Goal: Information Seeking & Learning: Learn about a topic

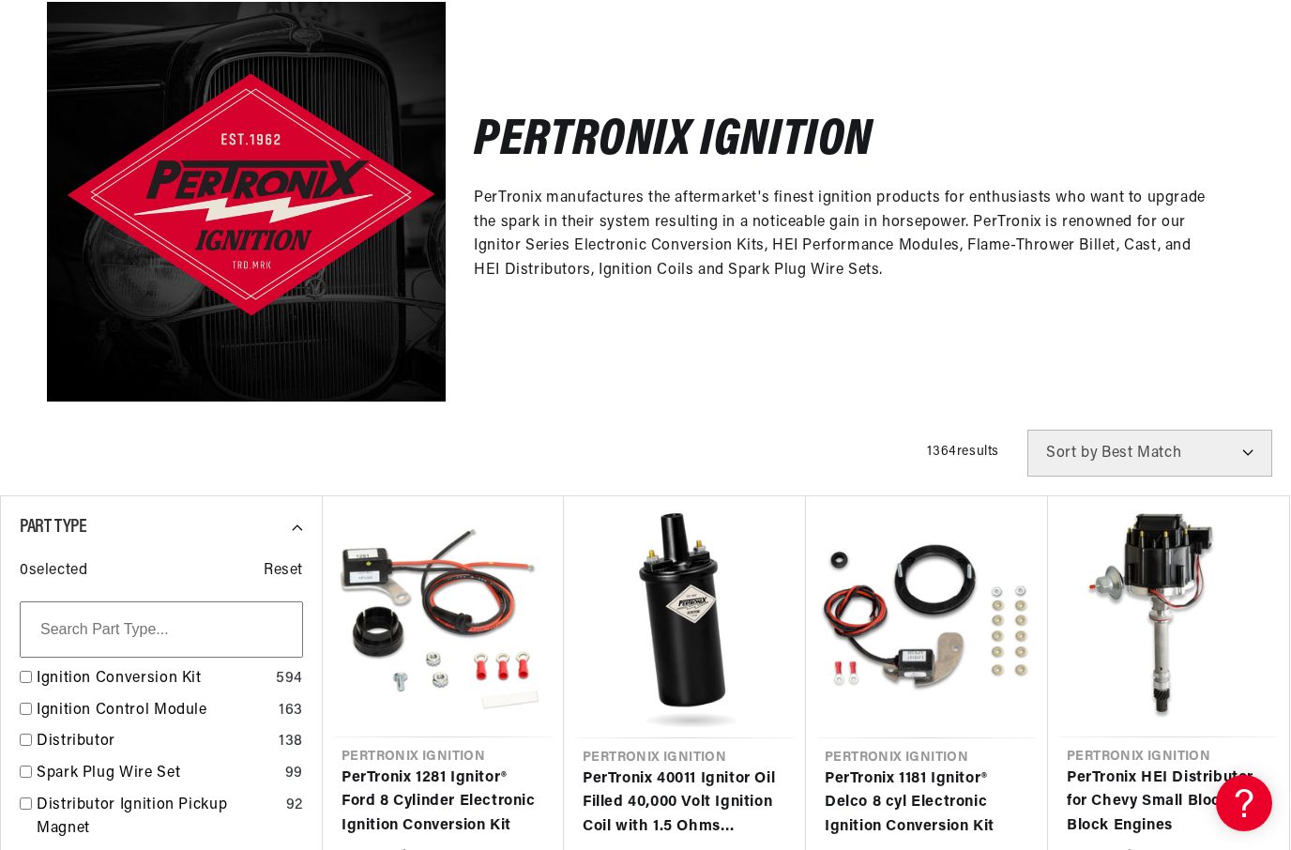
scroll to position [0, 569]
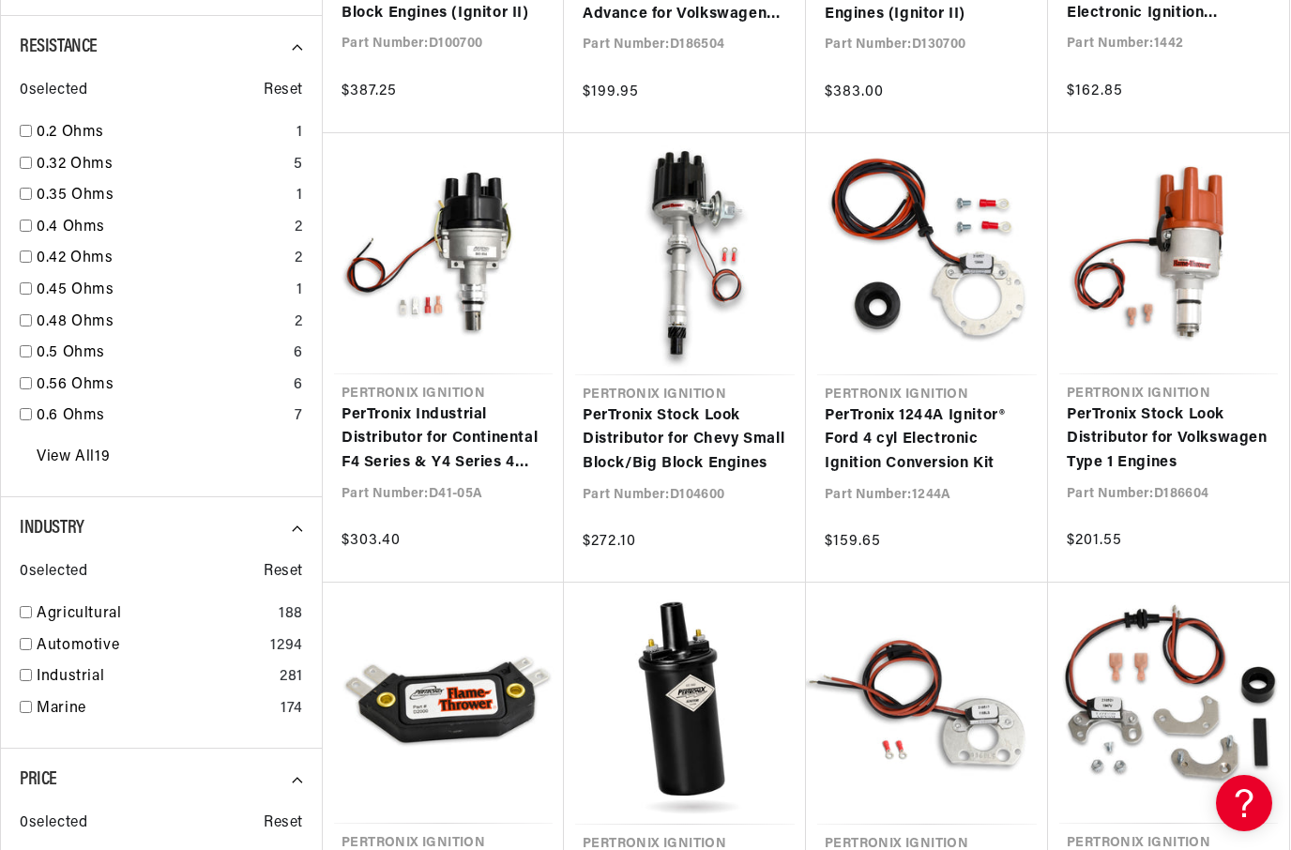
scroll to position [0, 569]
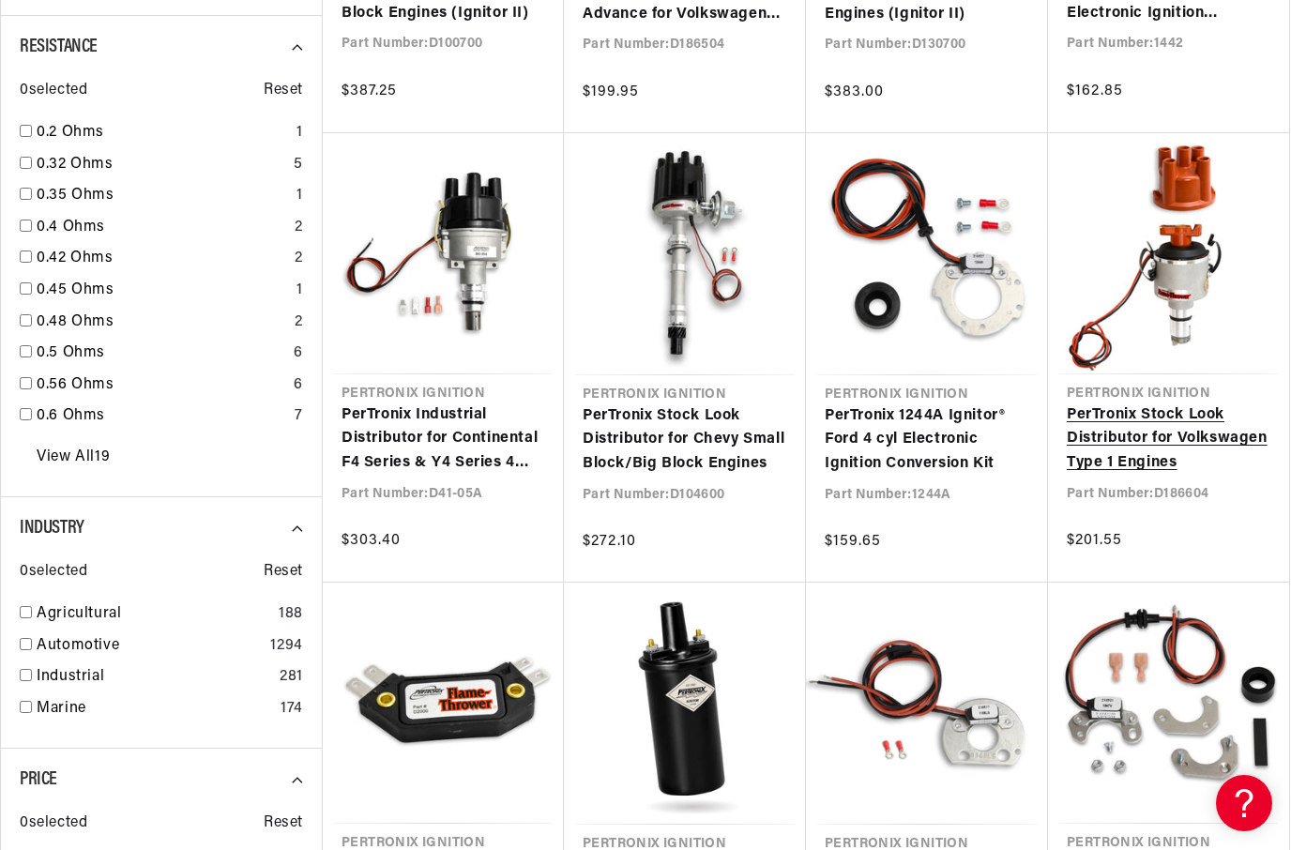
click at [1161, 415] on link "PerTronix Stock Look Distributor for Volkswagen Type 1 Engines" at bounding box center [1169, 439] width 204 height 72
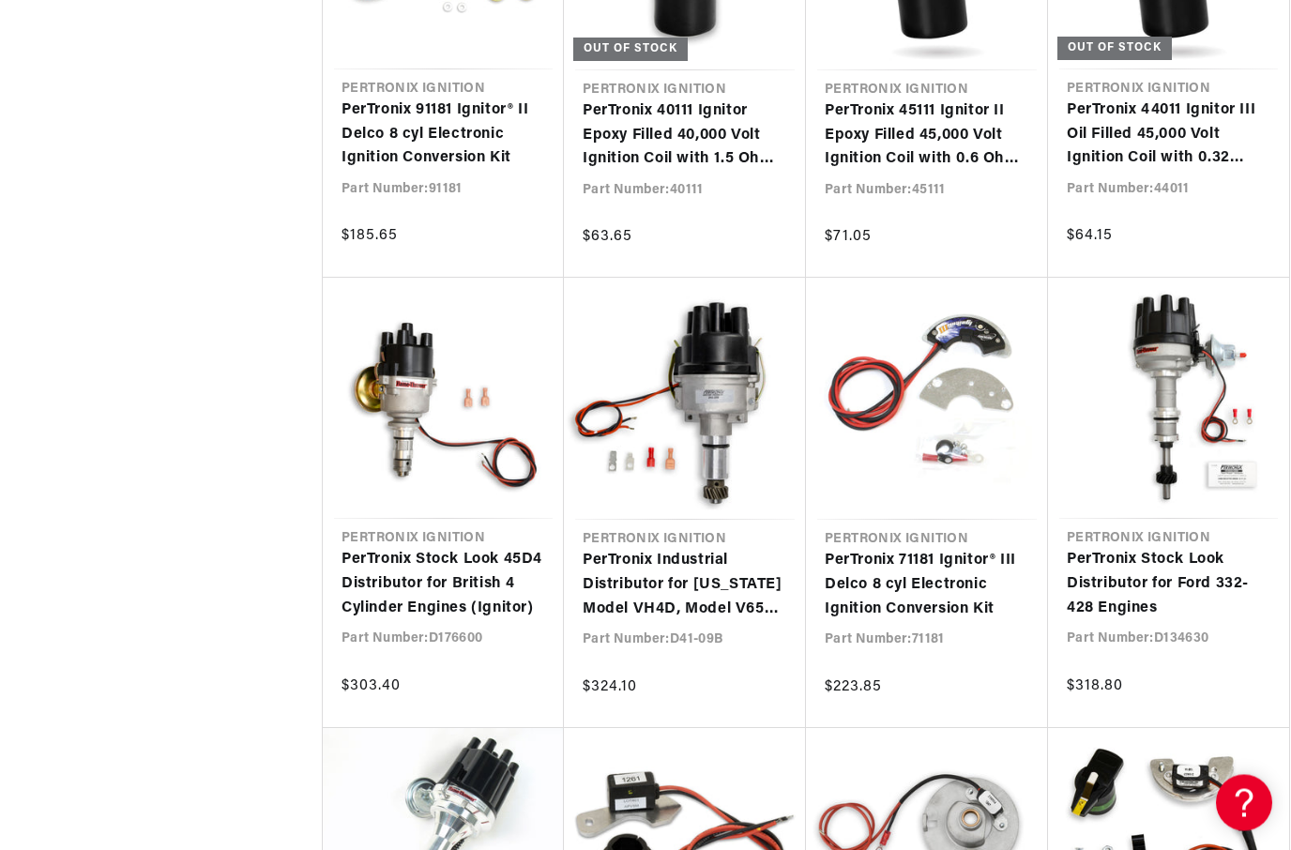
scroll to position [0, 569]
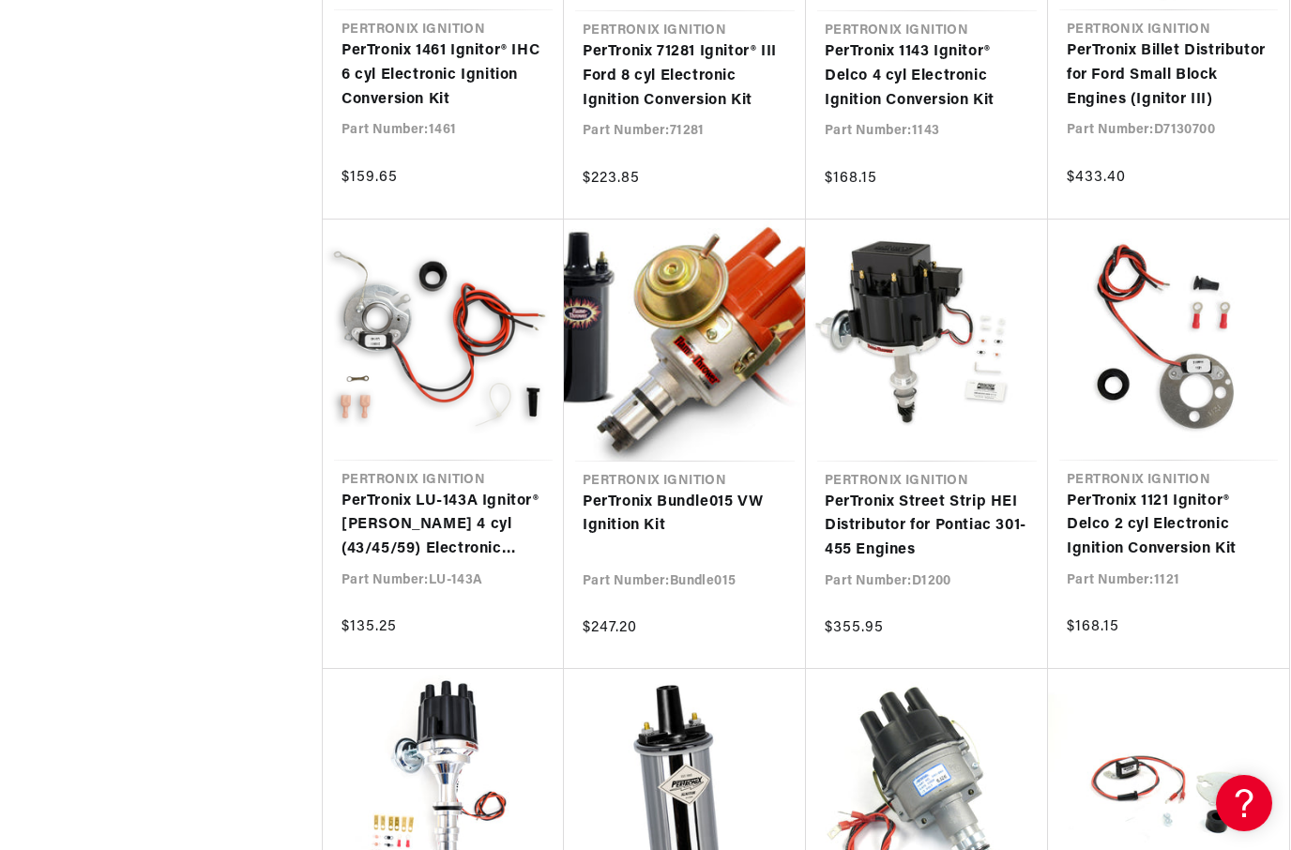
scroll to position [0, 569]
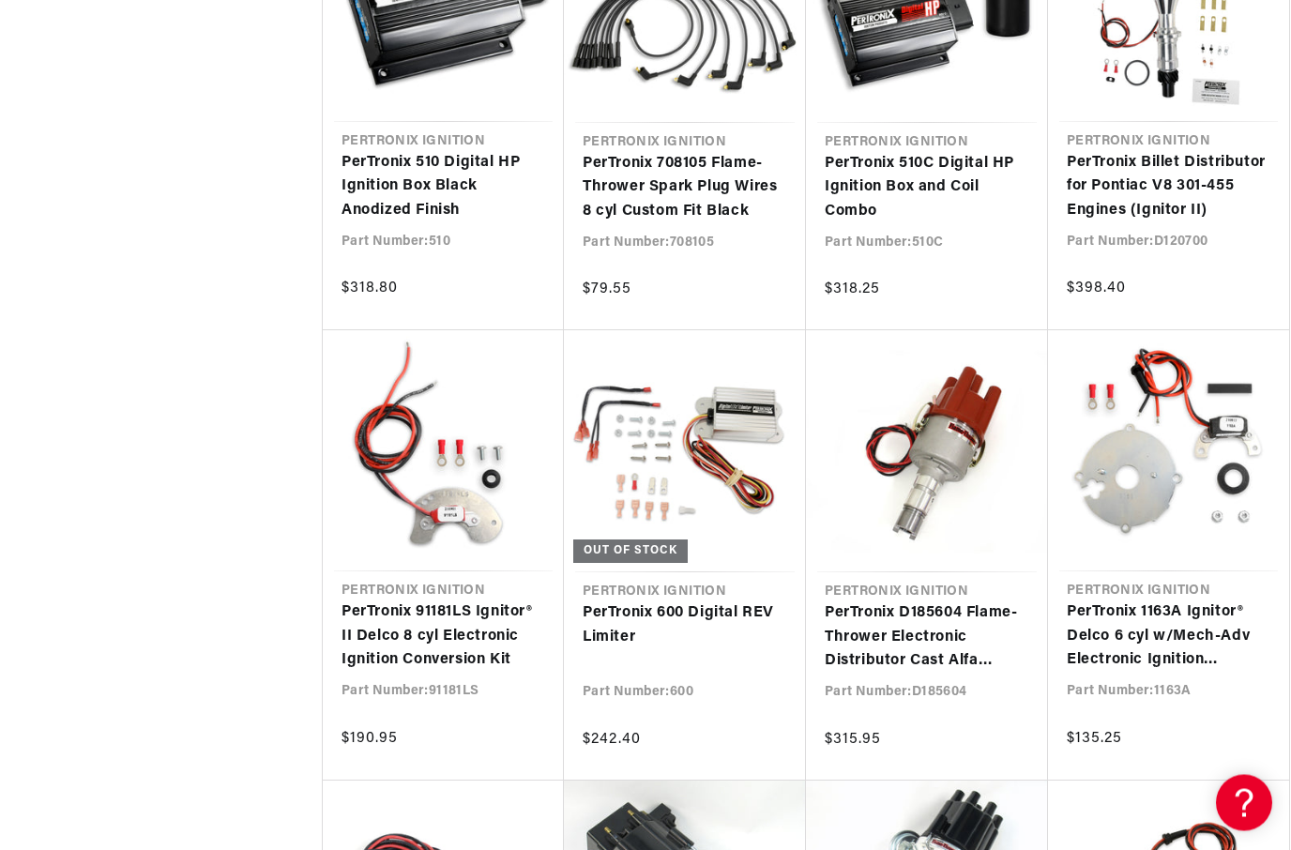
scroll to position [0, 569]
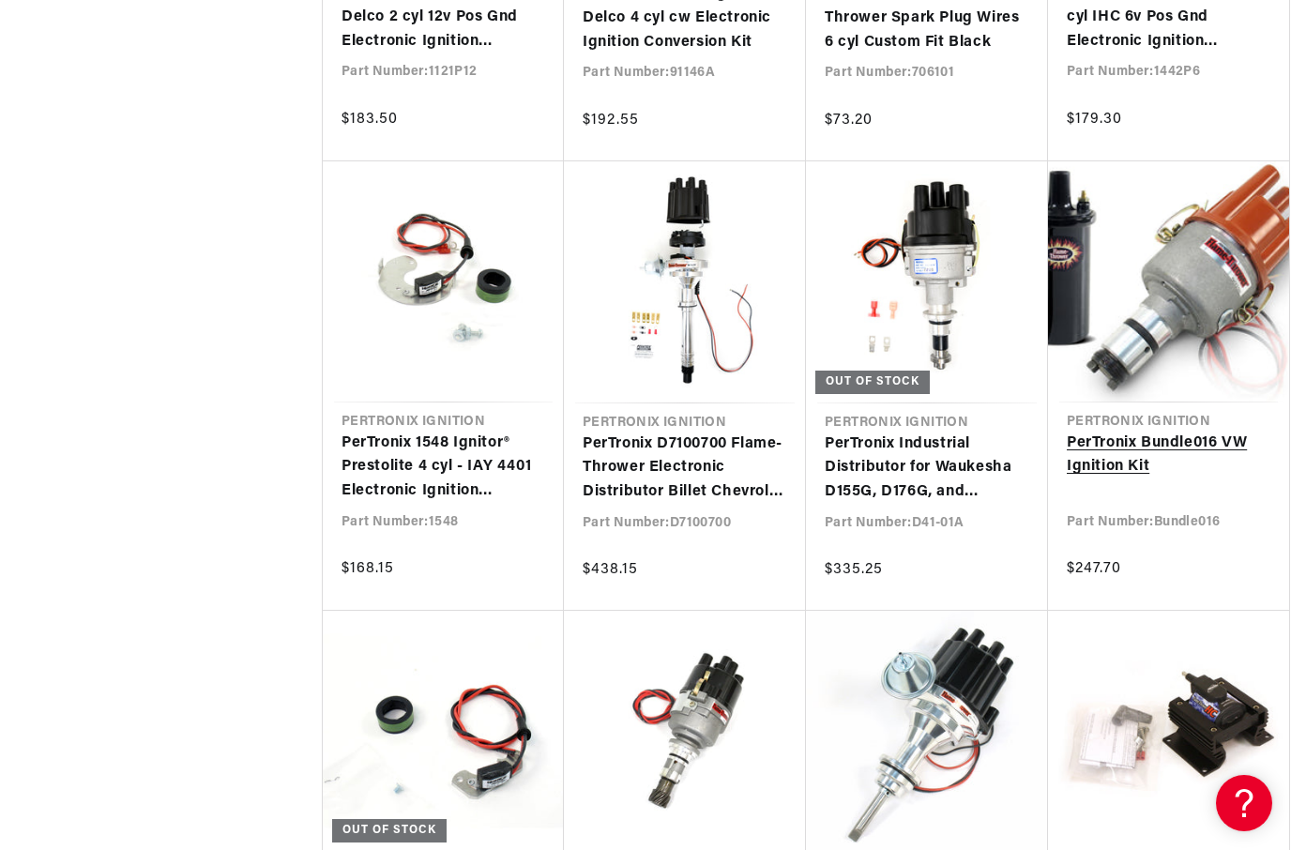
click at [1185, 432] on link "PerTronix Bundle016 VW Ignition Kit" at bounding box center [1169, 456] width 204 height 48
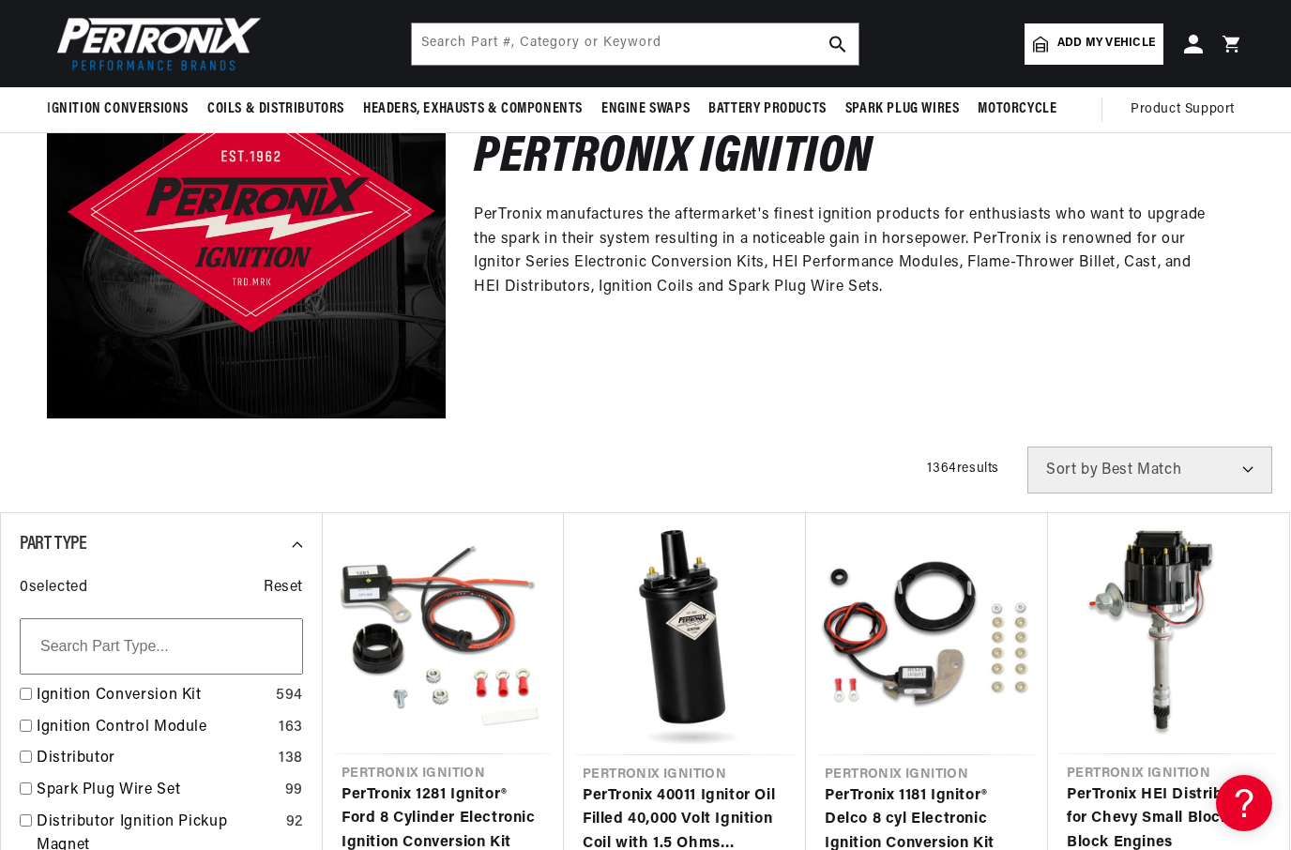
scroll to position [0, 569]
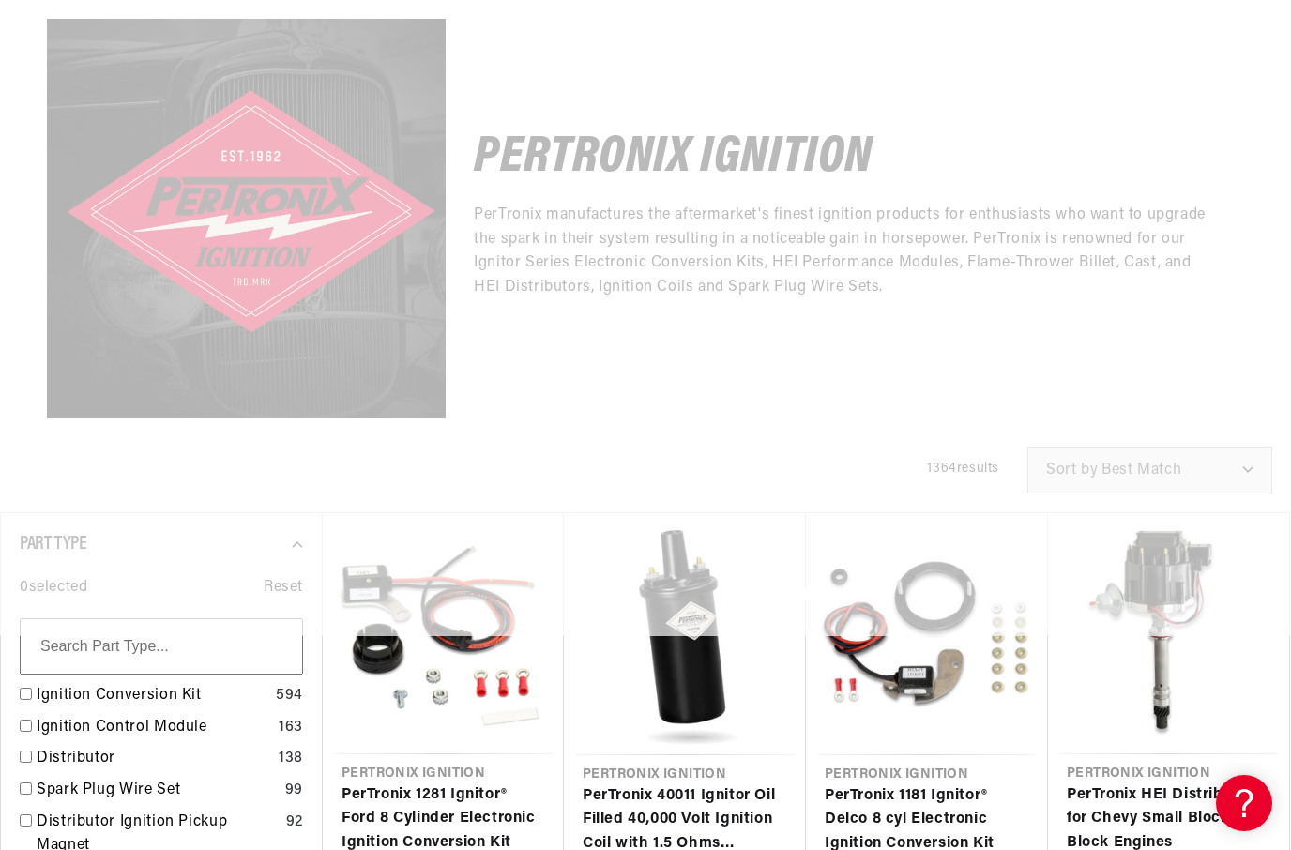
scroll to position [17466, 0]
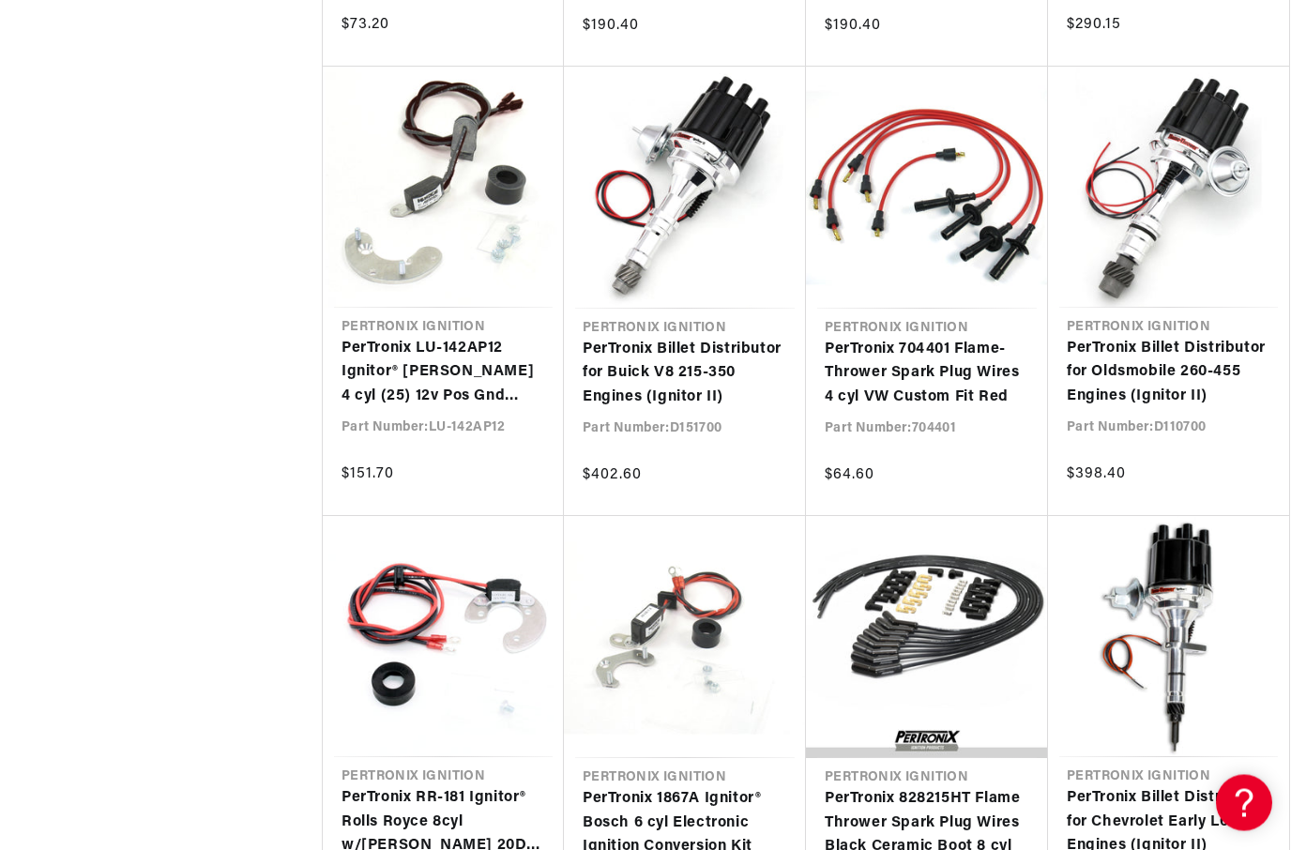
scroll to position [14829, 0]
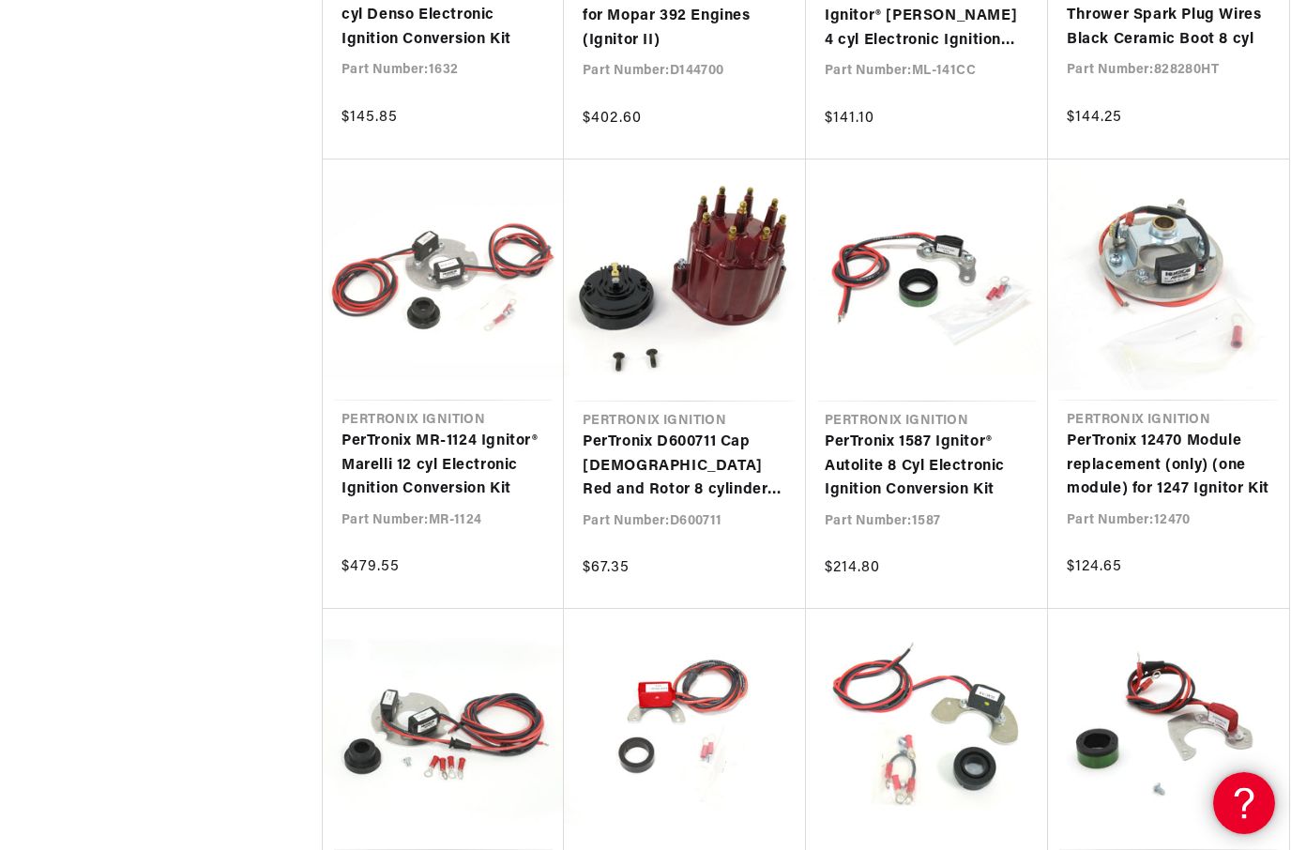
click at [1251, 801] on icon at bounding box center [1241, 800] width 28 height 141
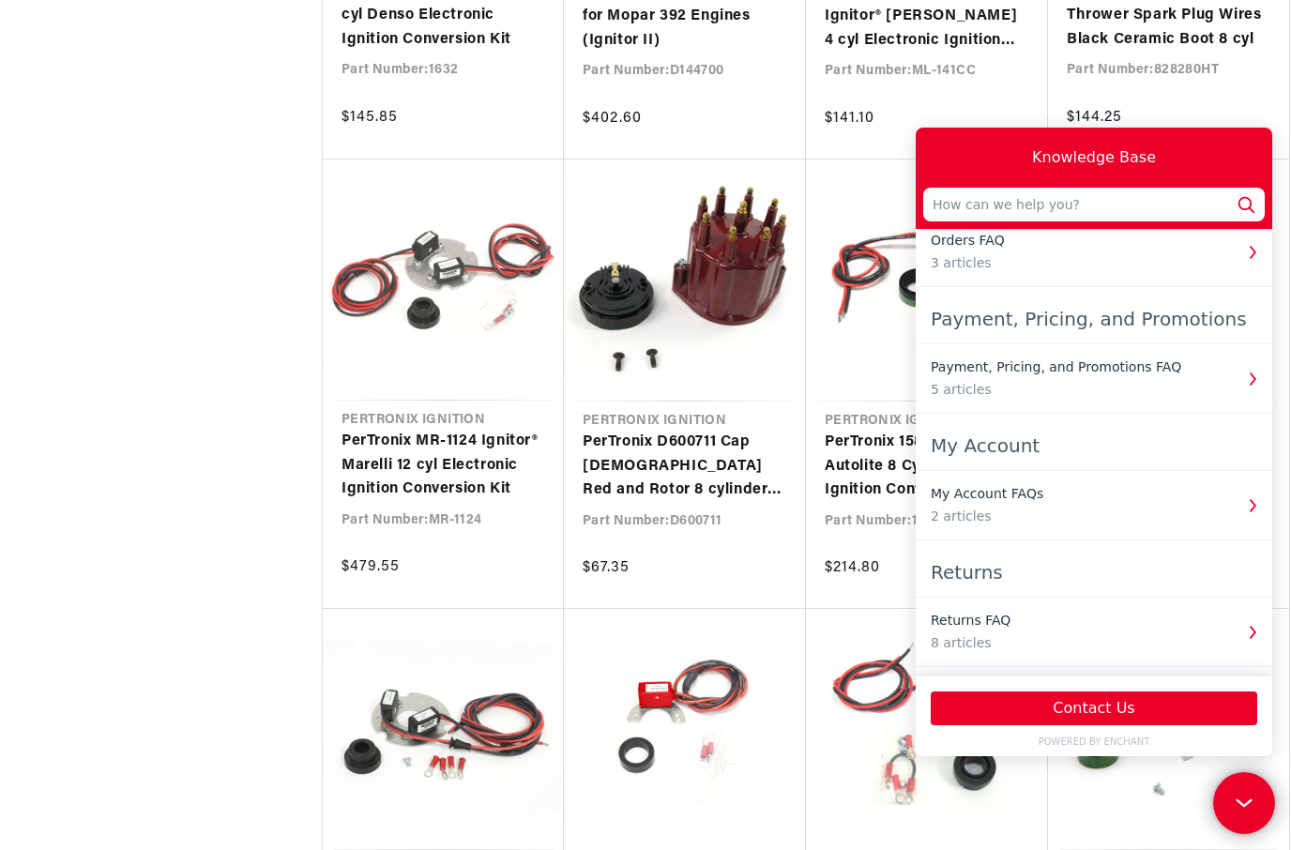
click at [1085, 721] on button "Contact Us" at bounding box center [1094, 708] width 326 height 34
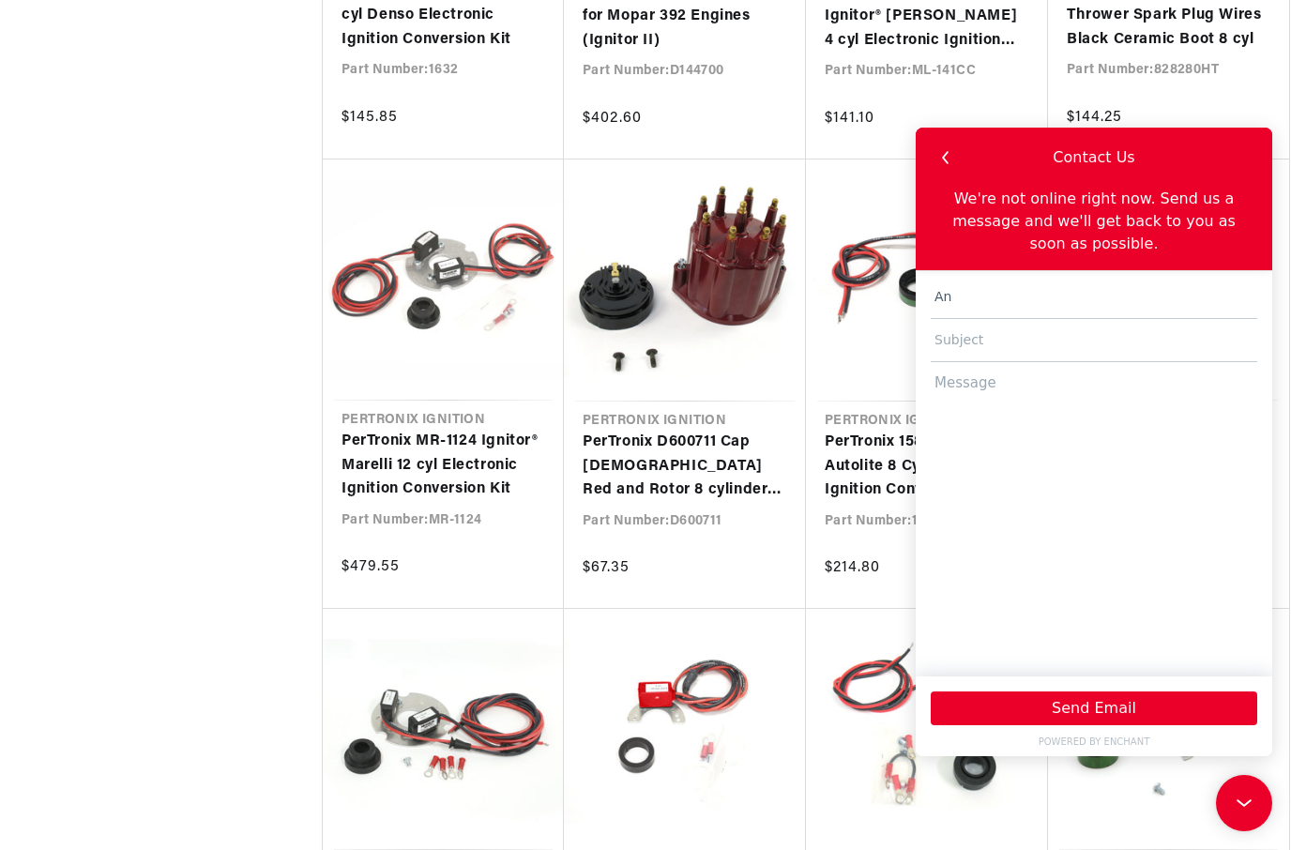
scroll to position [0, 569]
type input "A"
type input "Epicadventuresandypauline@hotmail.com"
click at [1056, 336] on input "text" at bounding box center [1094, 340] width 326 height 43
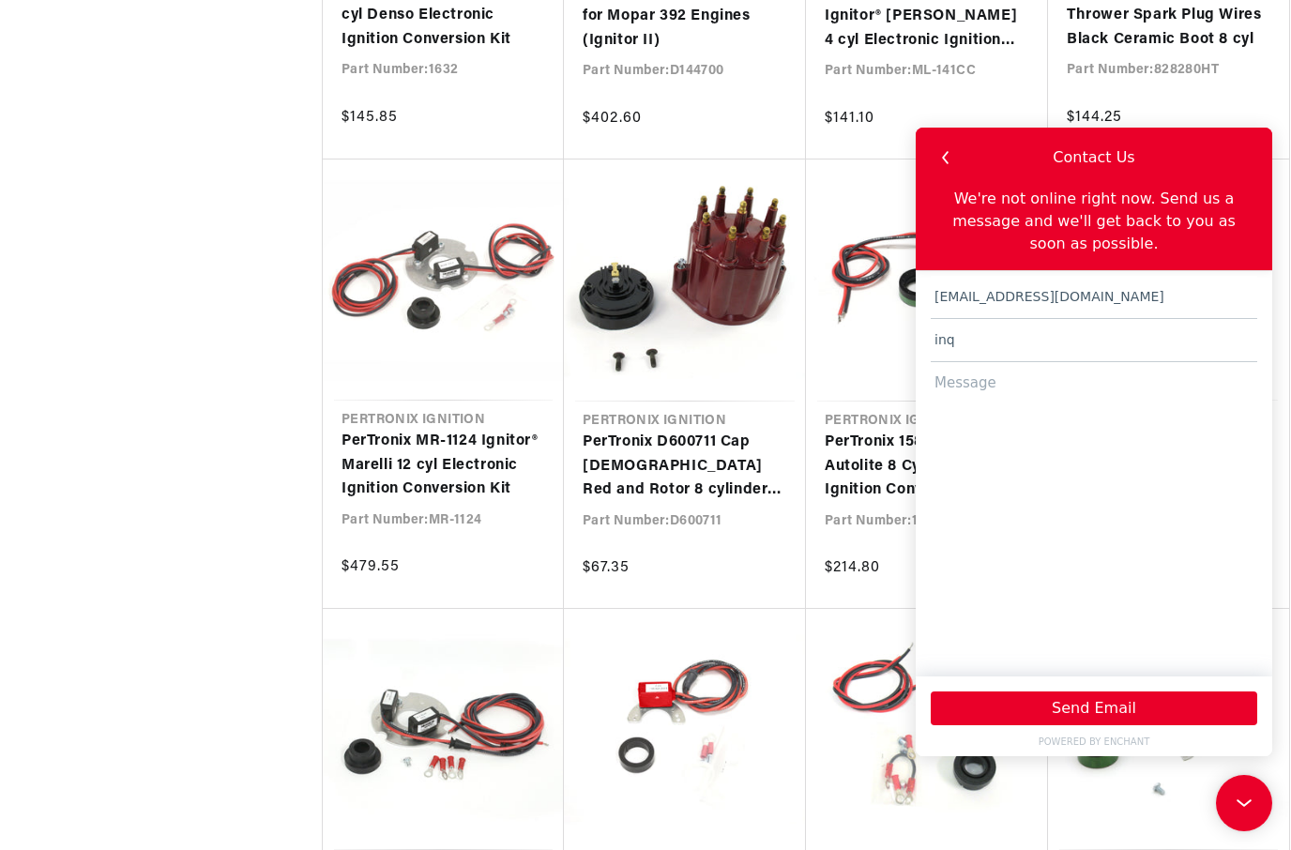
scroll to position [0, 569]
type input "inquiry"
click at [1030, 433] on textarea at bounding box center [1094, 510] width 326 height 296
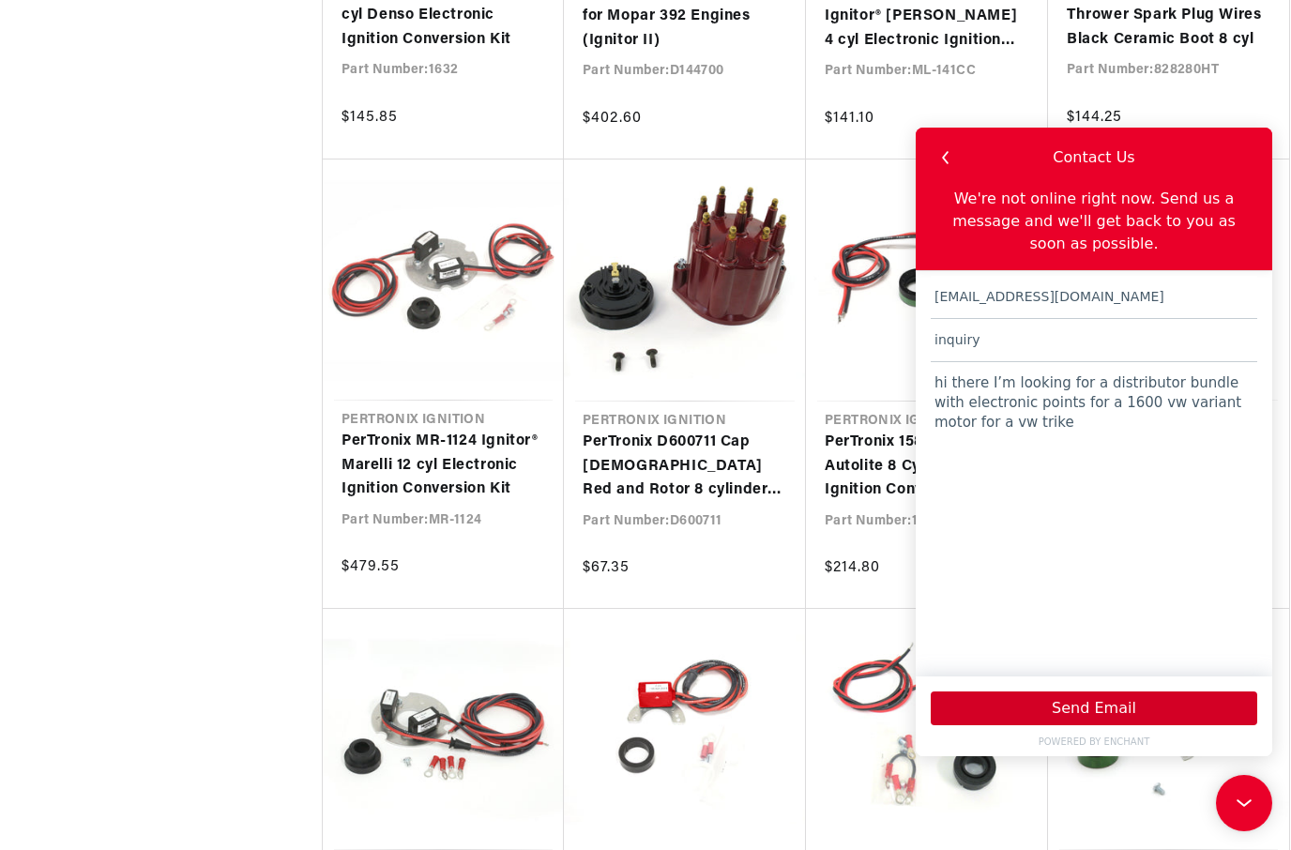
type textarea "hi there I’m looking for a distributor bundle with electronic points for a 1600…"
click at [1184, 711] on button "Send Email" at bounding box center [1094, 708] width 326 height 34
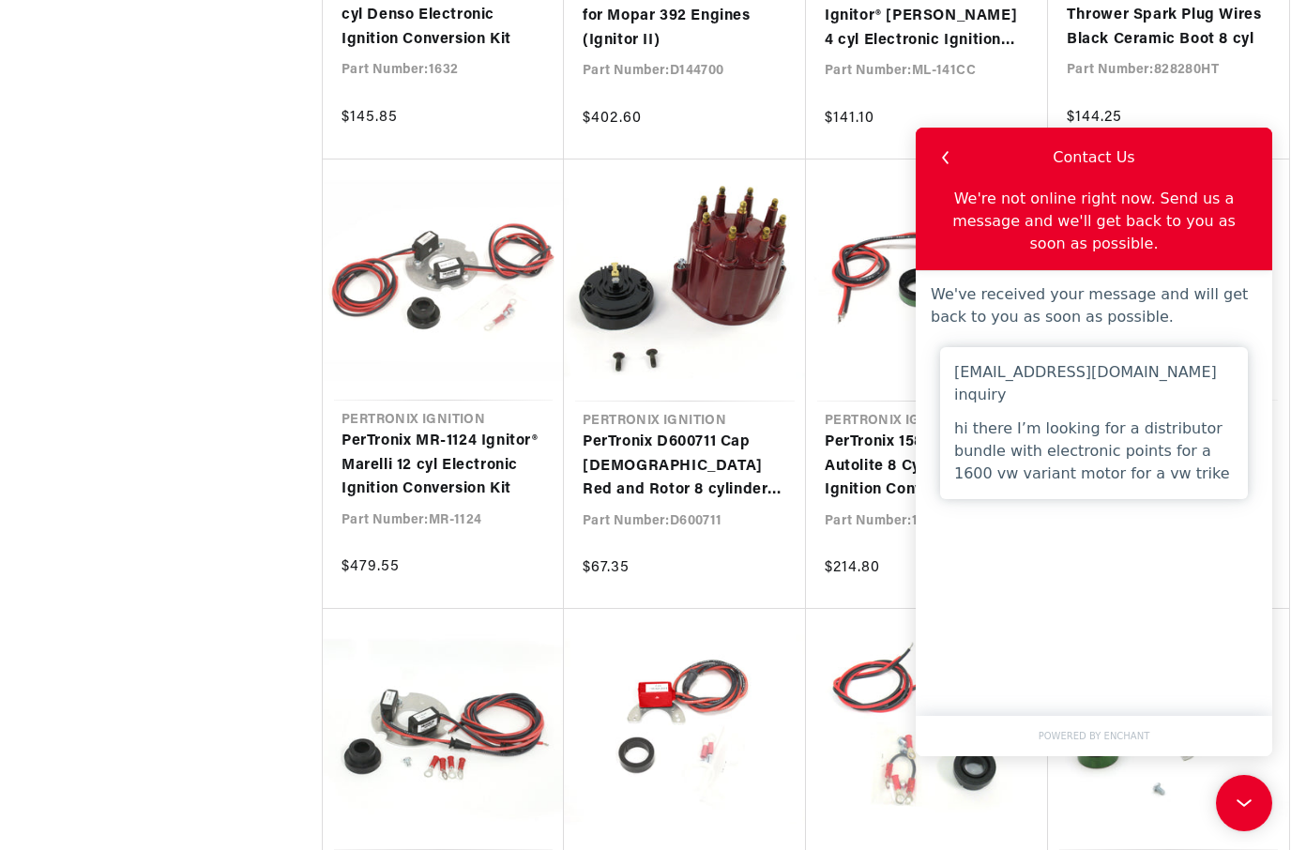
scroll to position [0, 569]
click at [1246, 812] on icon at bounding box center [1244, 803] width 28 height 141
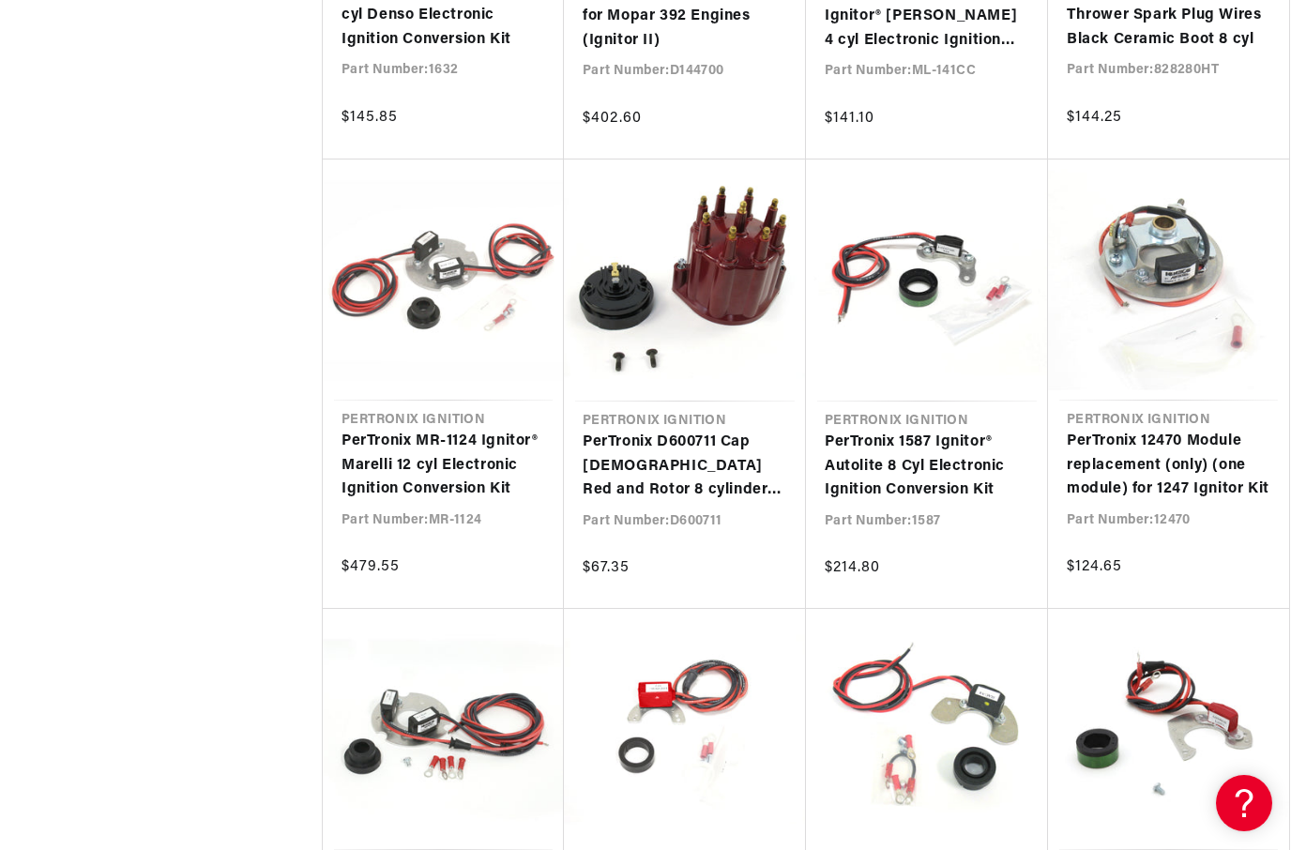
scroll to position [0, 0]
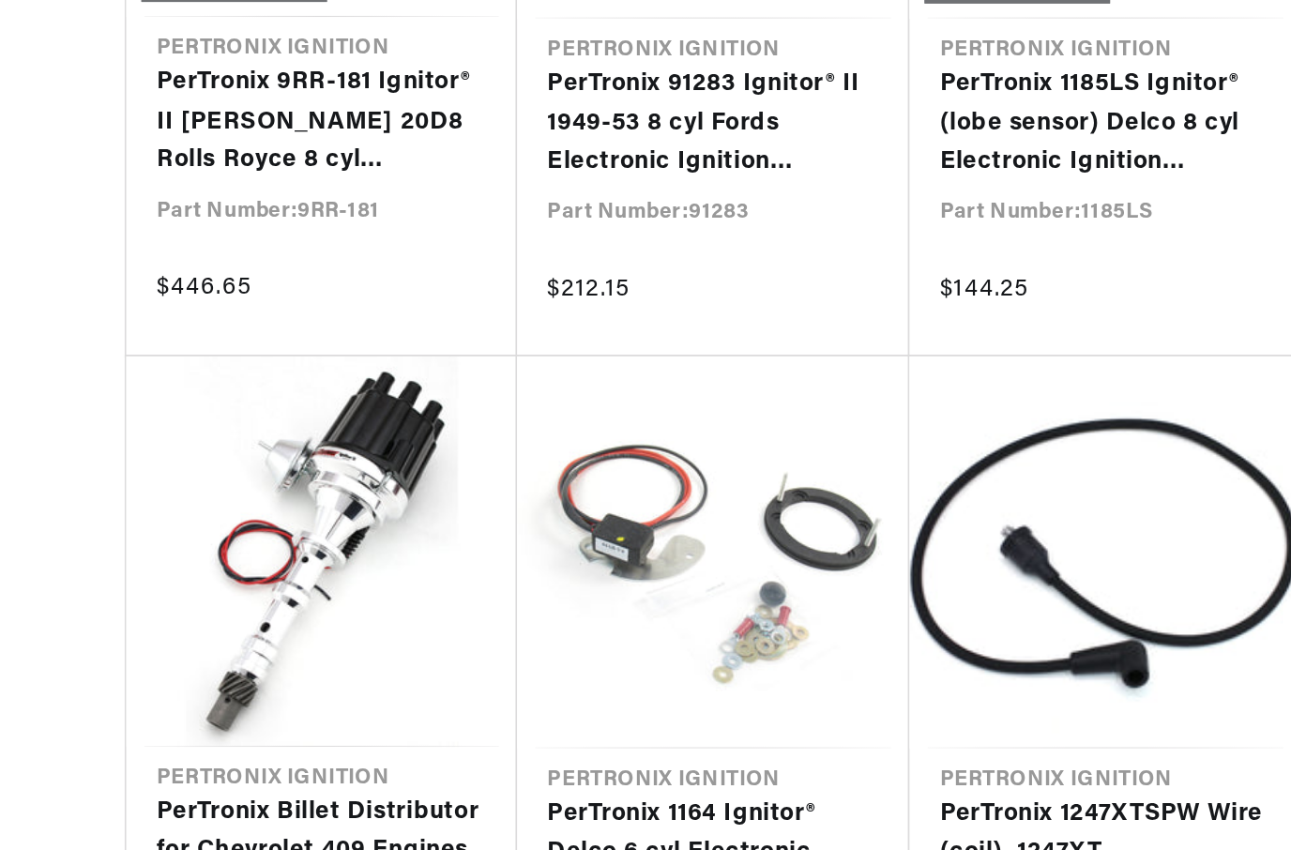
scroll to position [57863, 0]
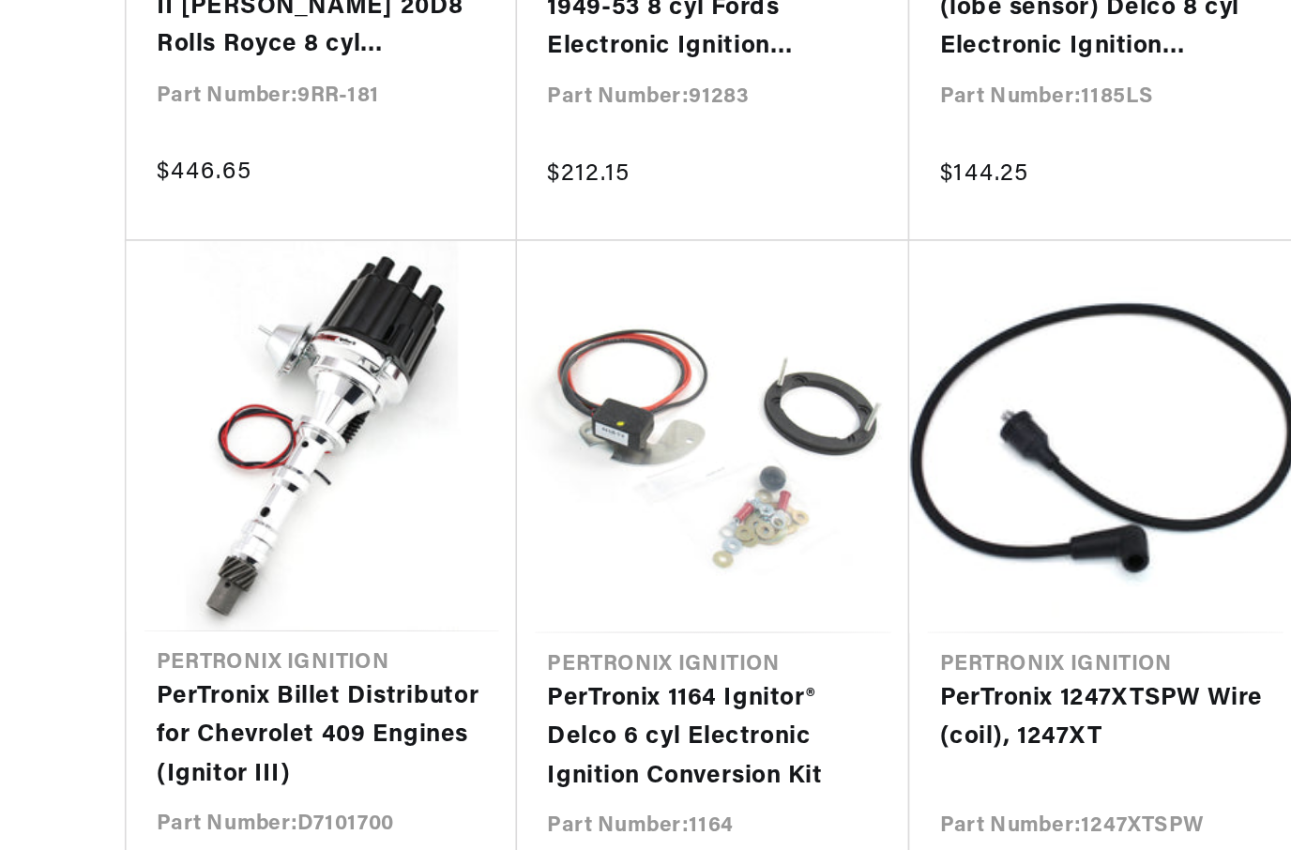
scroll to position [0, 569]
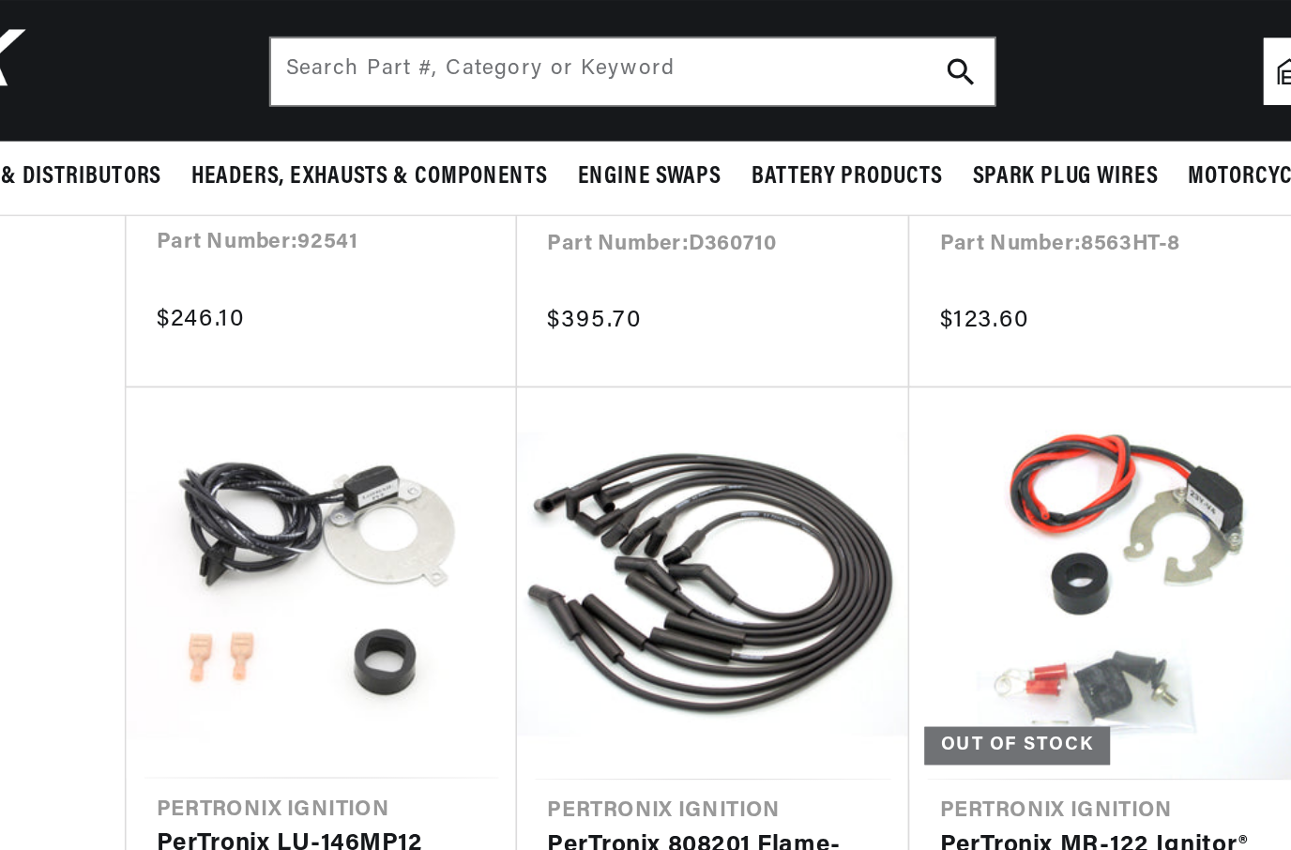
scroll to position [59378, 0]
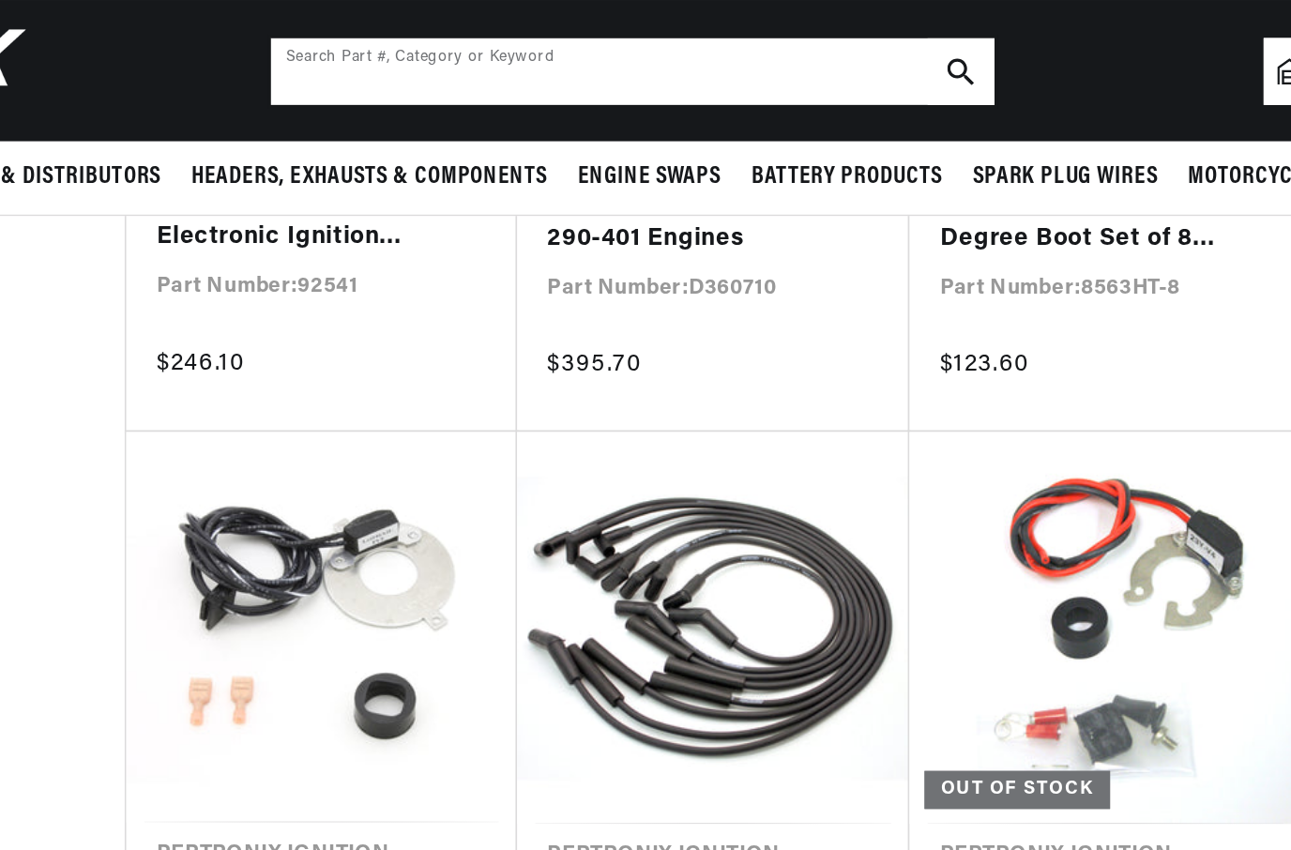
click at [419, 48] on input "text" at bounding box center [635, 43] width 447 height 41
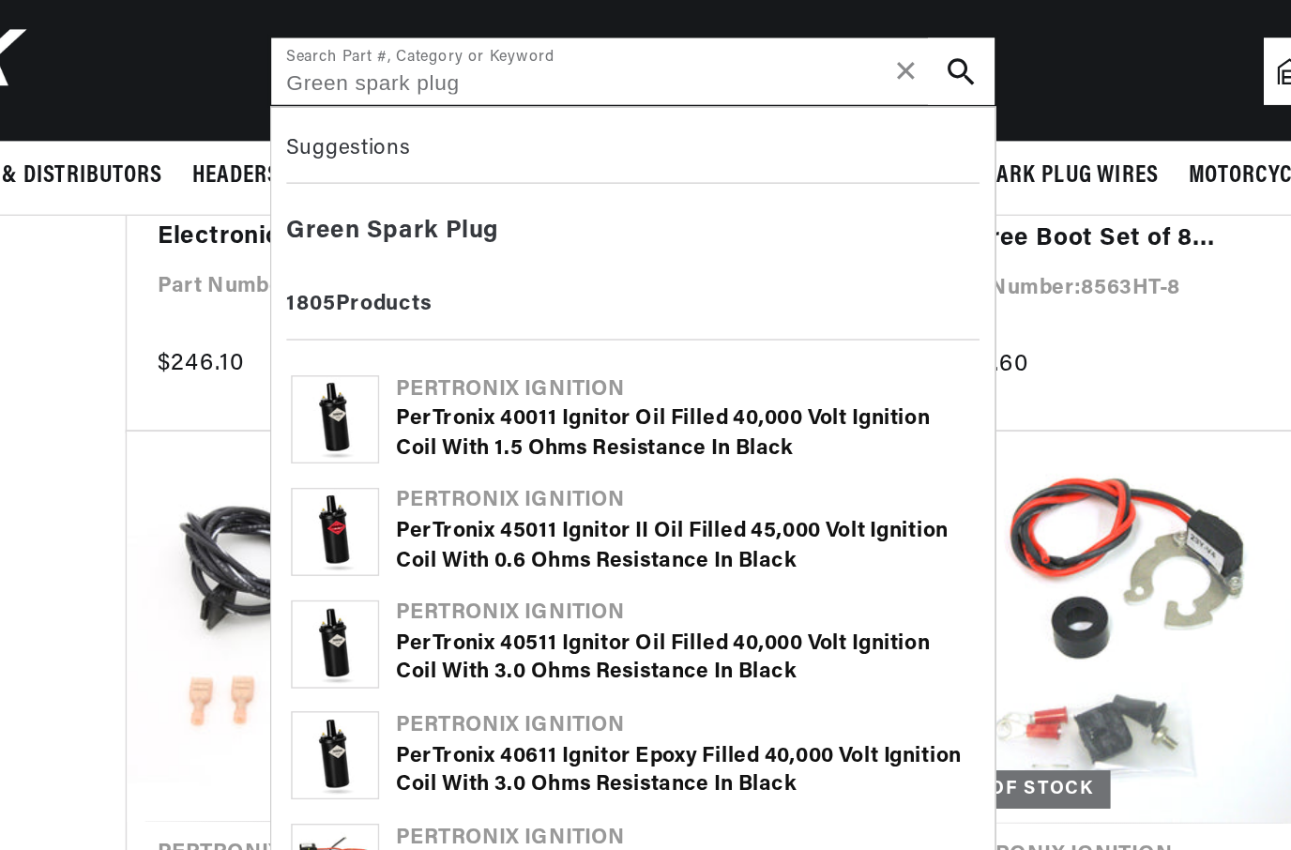
scroll to position [0, 0]
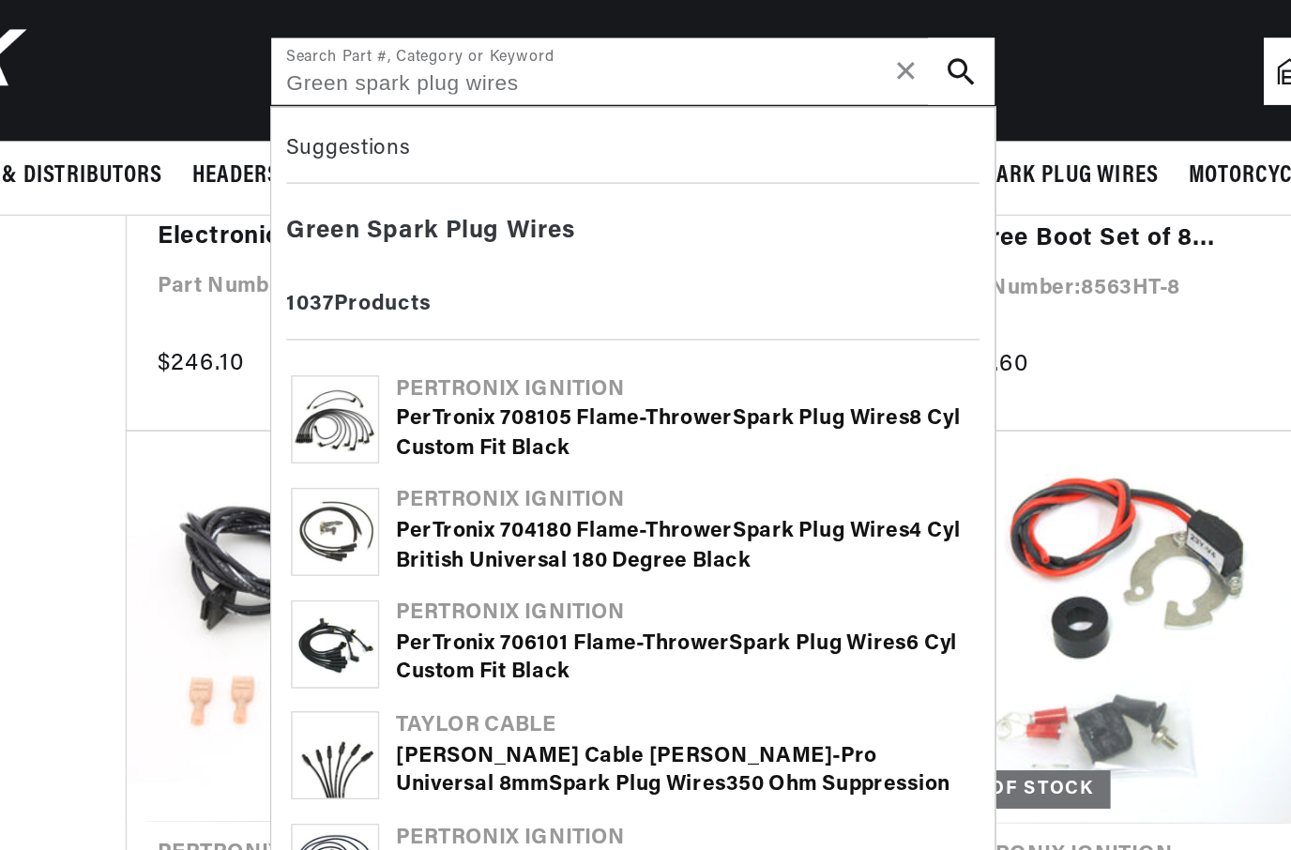
type input "Green spark plug wires"
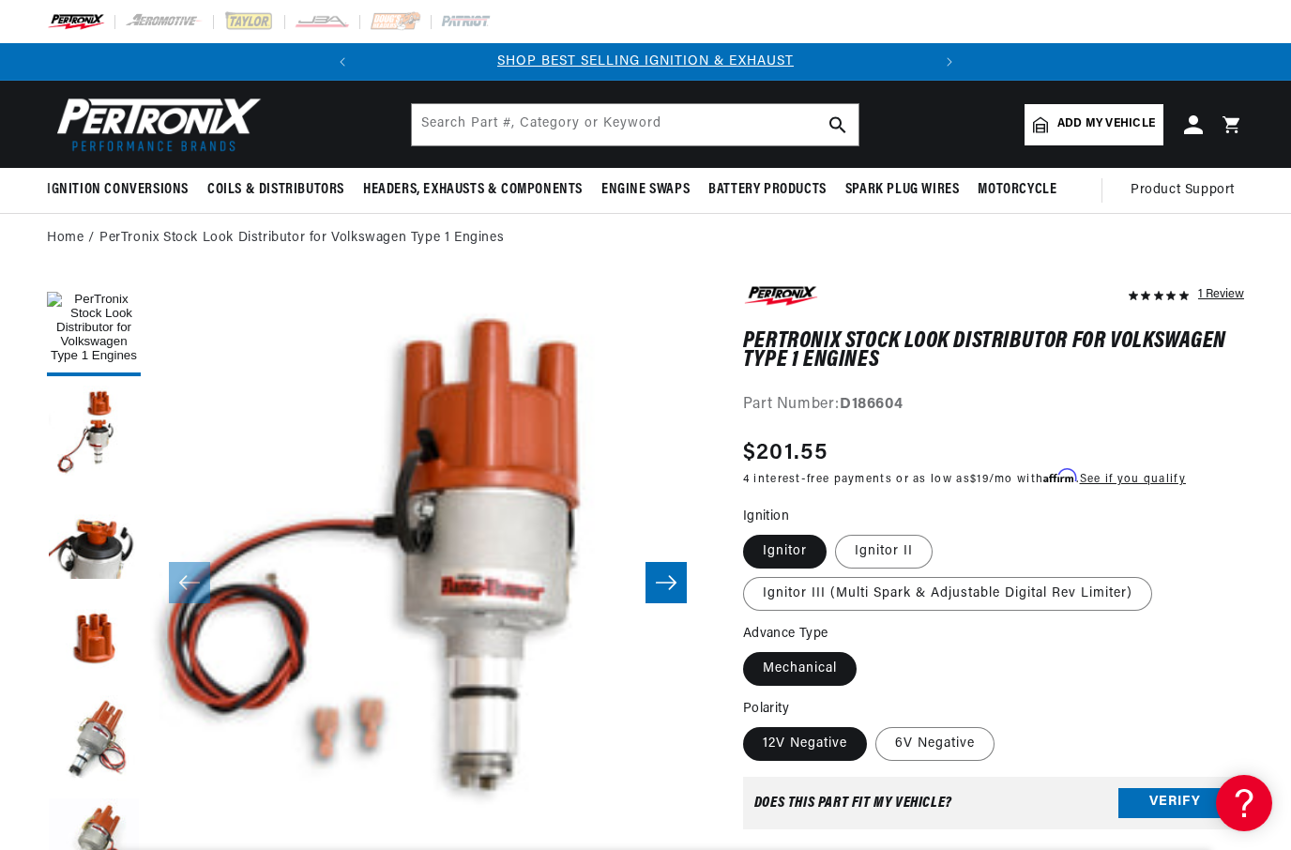
click at [678, 593] on button "Slide right" at bounding box center [665, 582] width 41 height 41
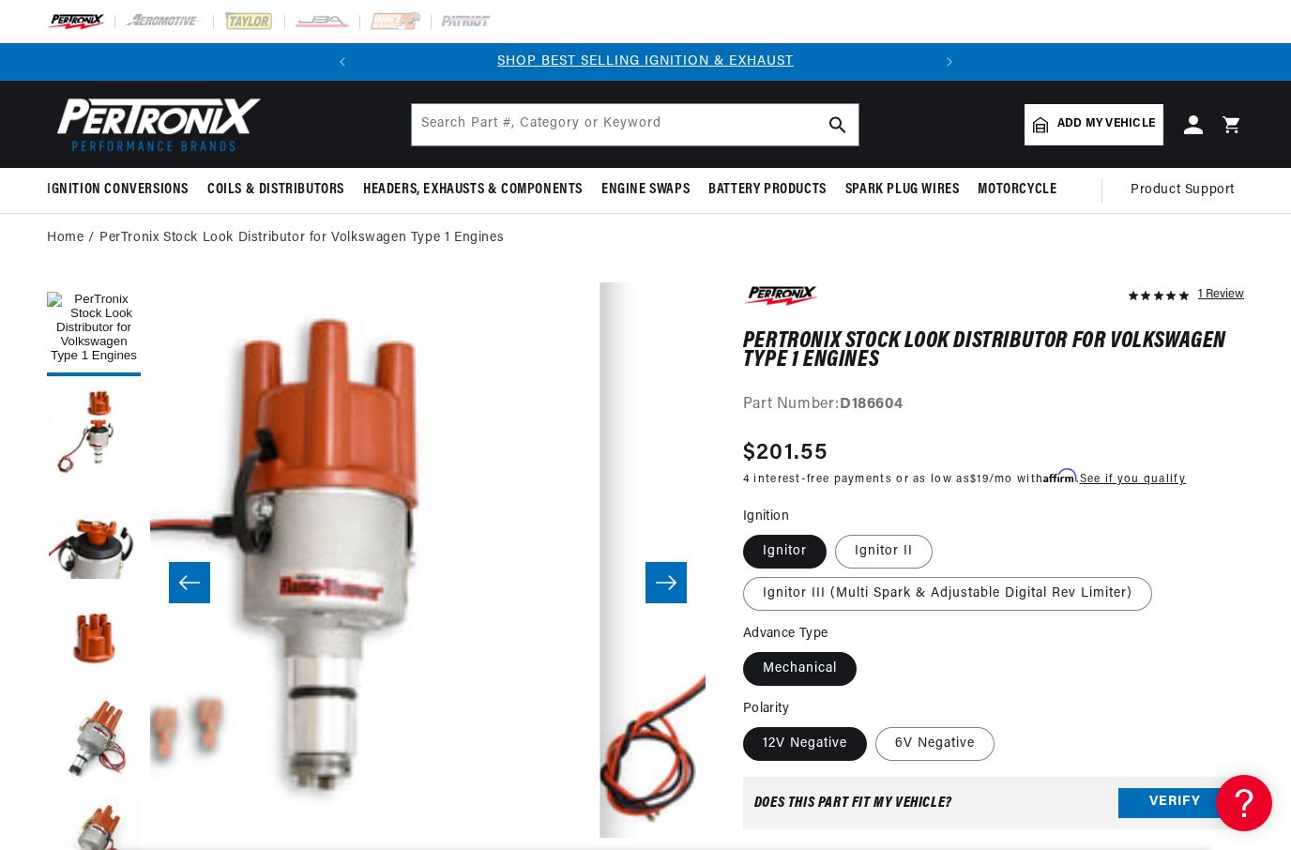
scroll to position [0, 555]
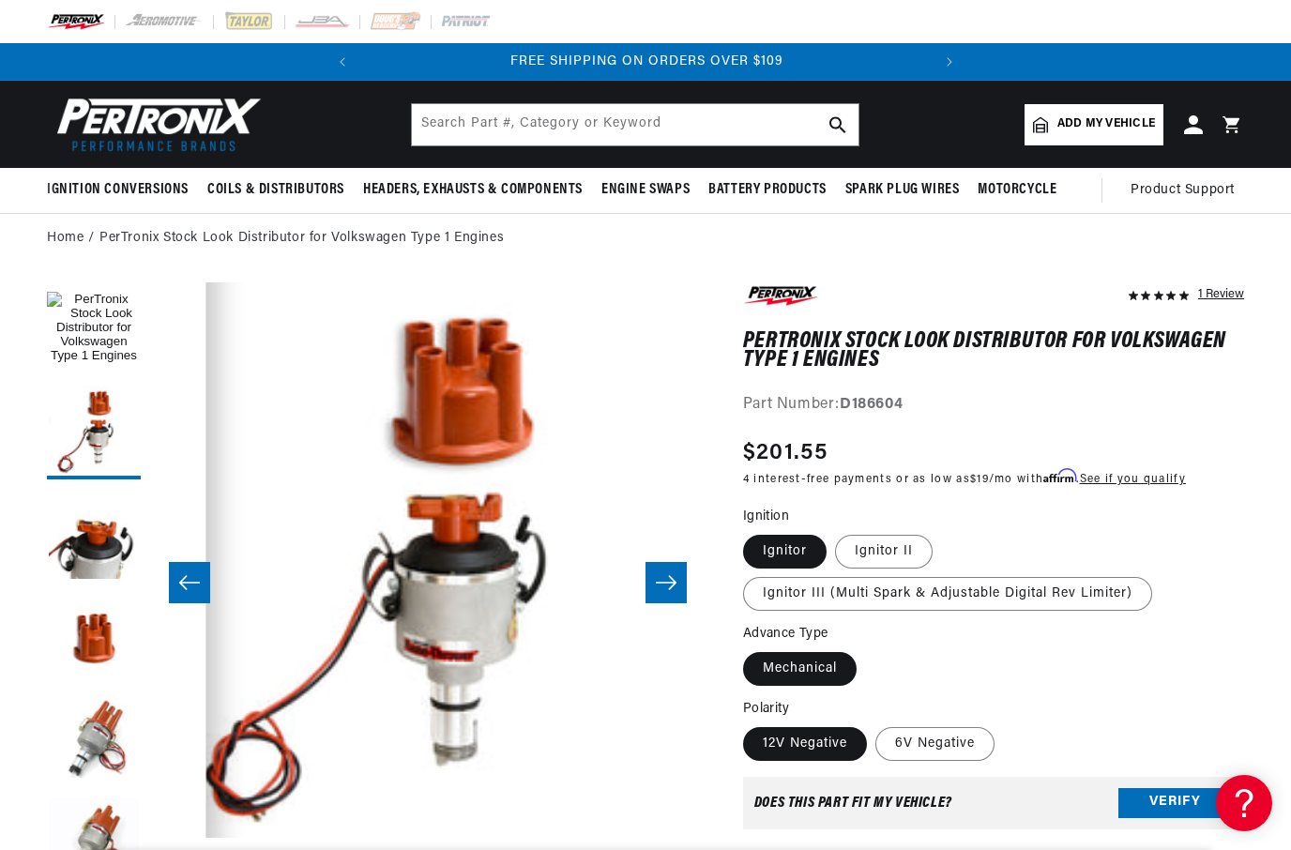
click at [679, 581] on button "Slide right" at bounding box center [665, 582] width 41 height 41
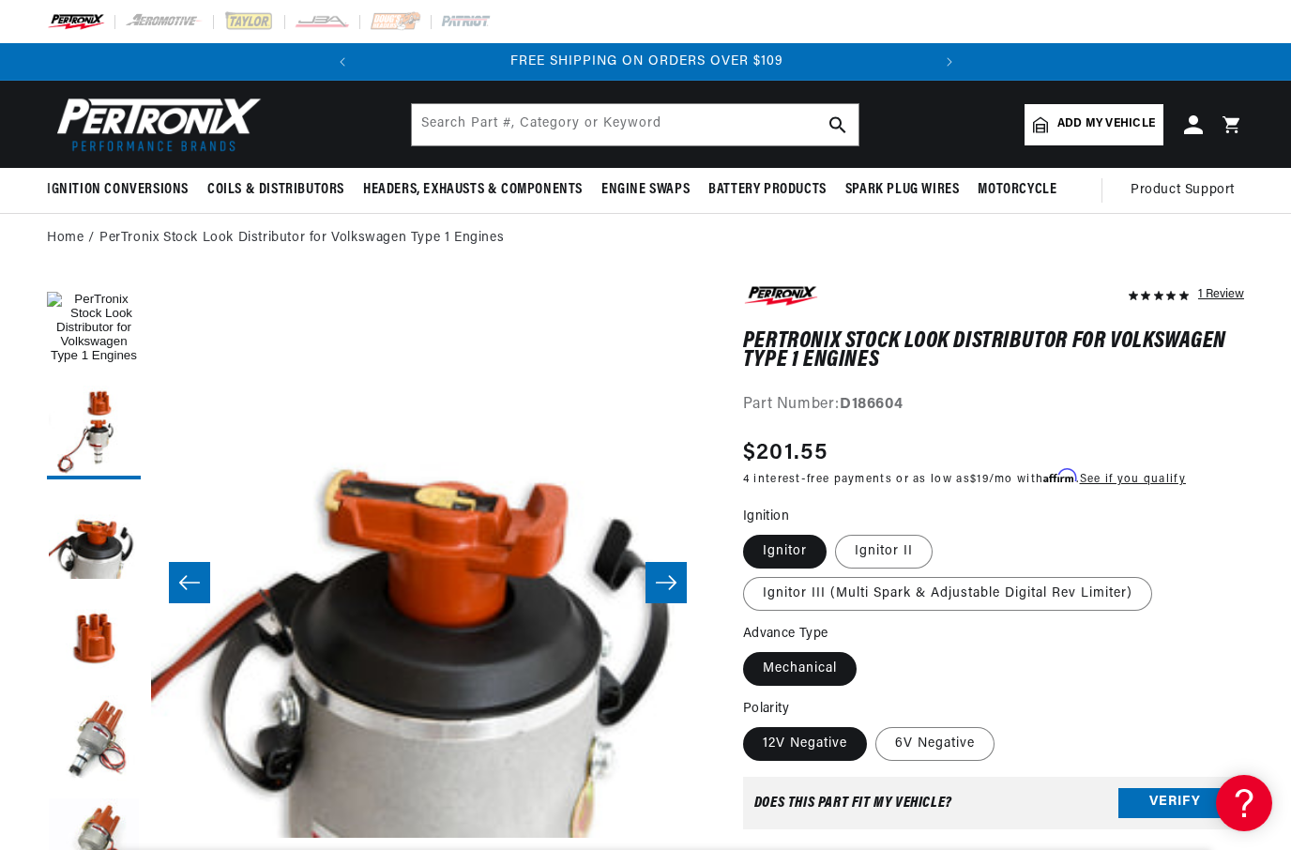
scroll to position [0, 1111]
click at [683, 582] on button "Slide right" at bounding box center [665, 582] width 41 height 41
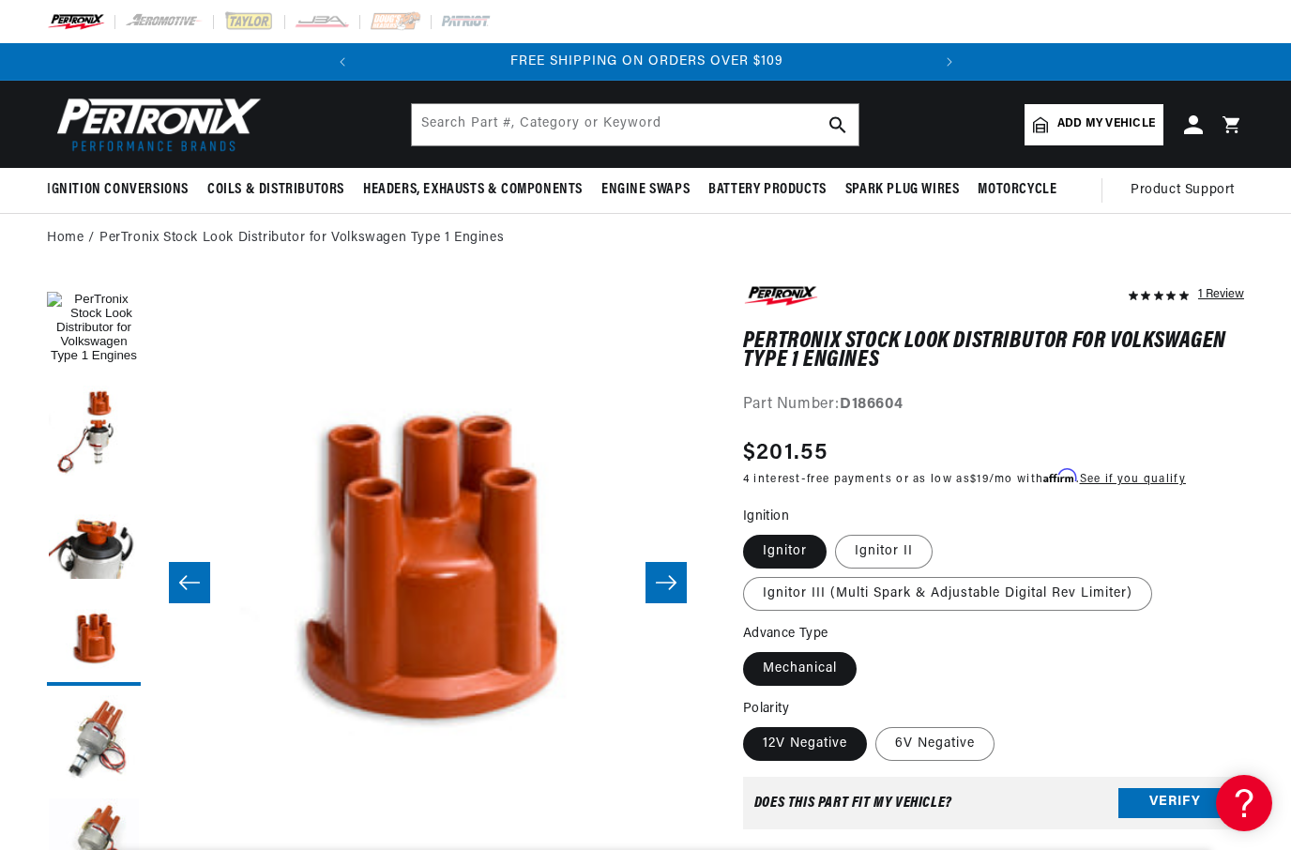
click at [675, 593] on button "Slide right" at bounding box center [665, 582] width 41 height 41
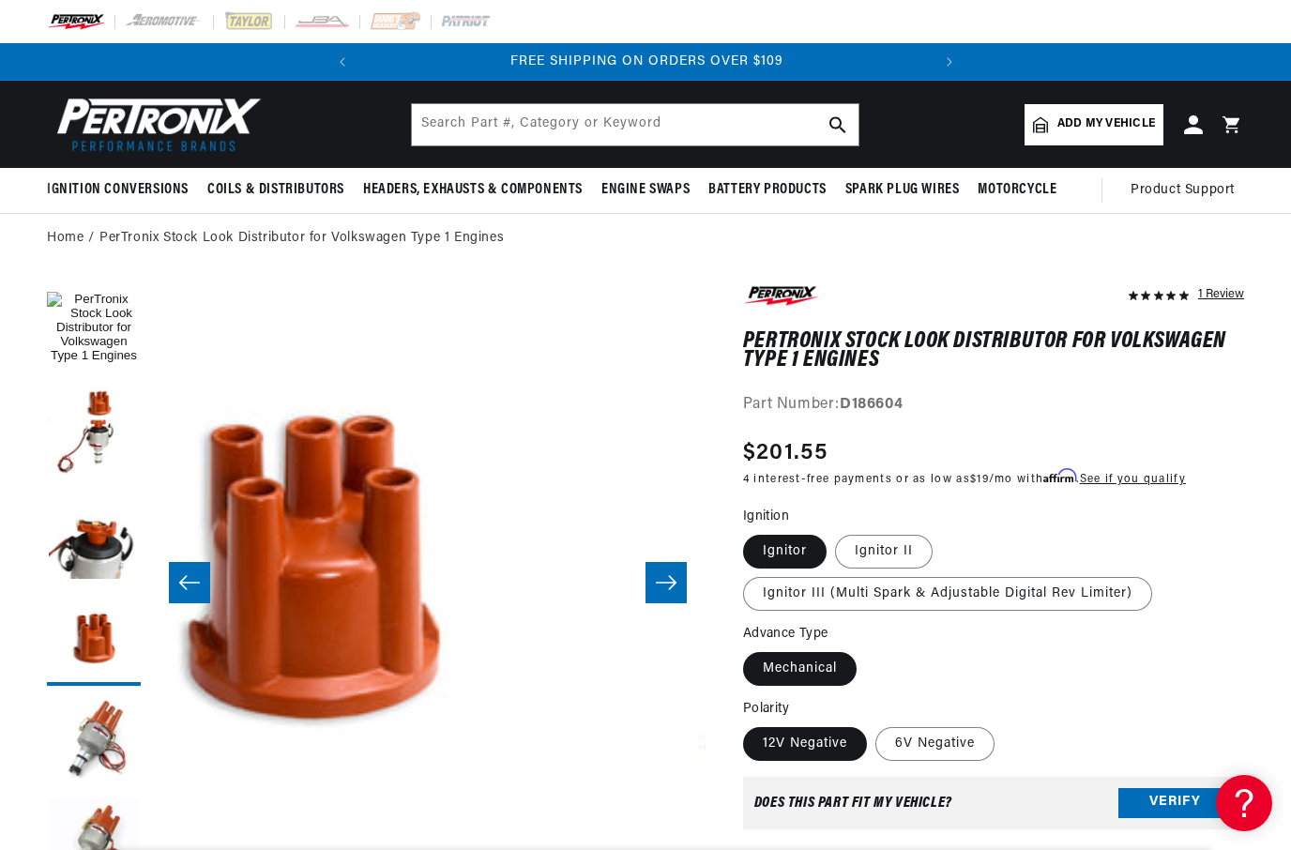
scroll to position [0, 2221]
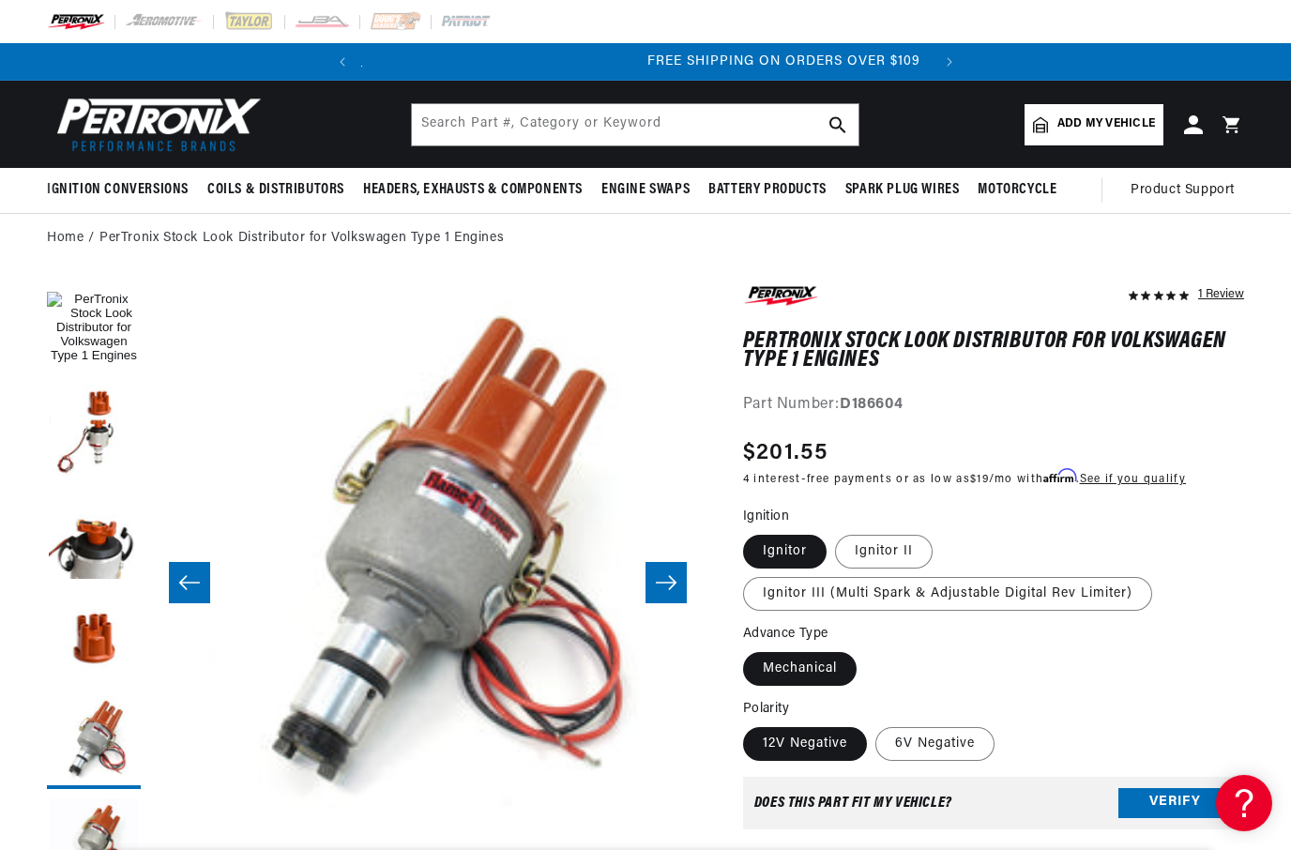
click at [674, 578] on icon "Slide right" at bounding box center [666, 582] width 23 height 19
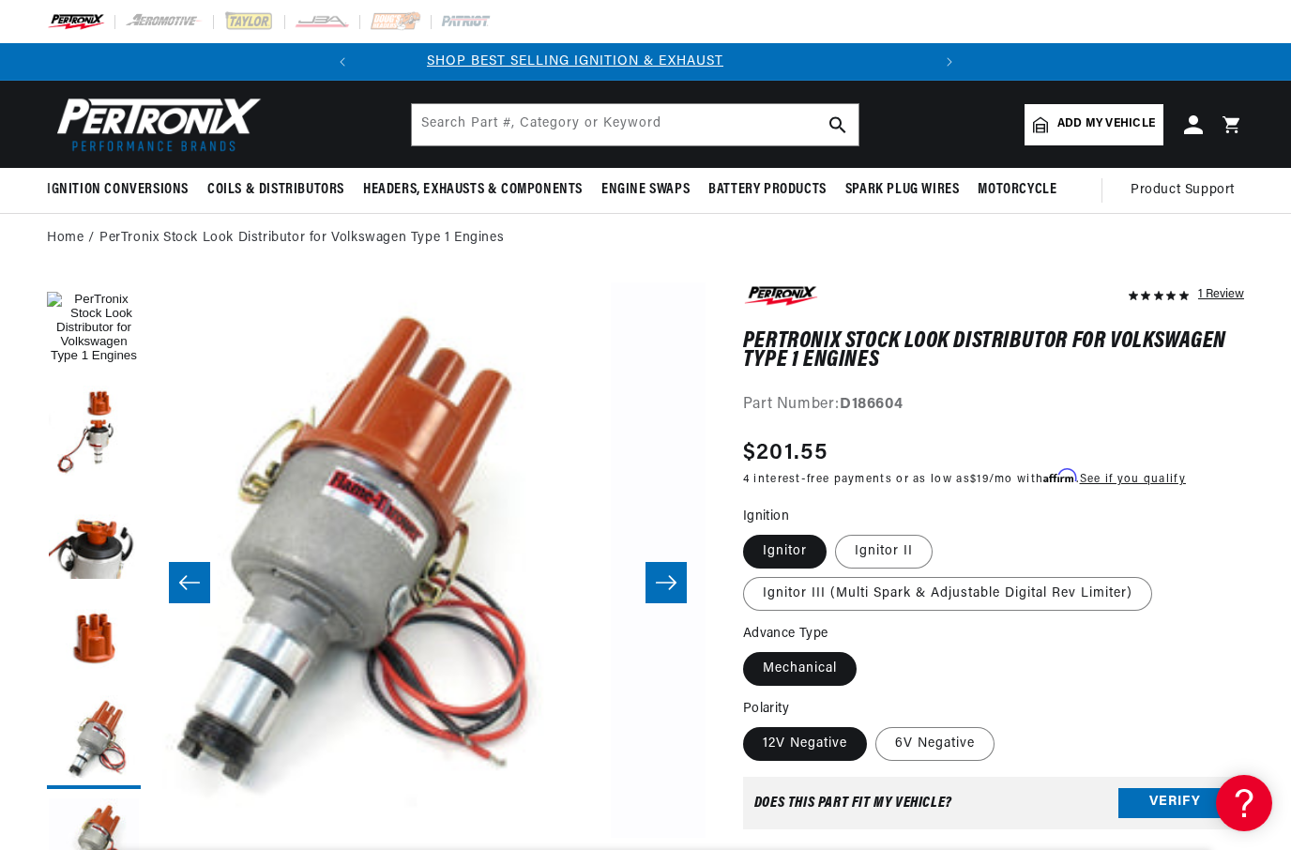
scroll to position [0, 0]
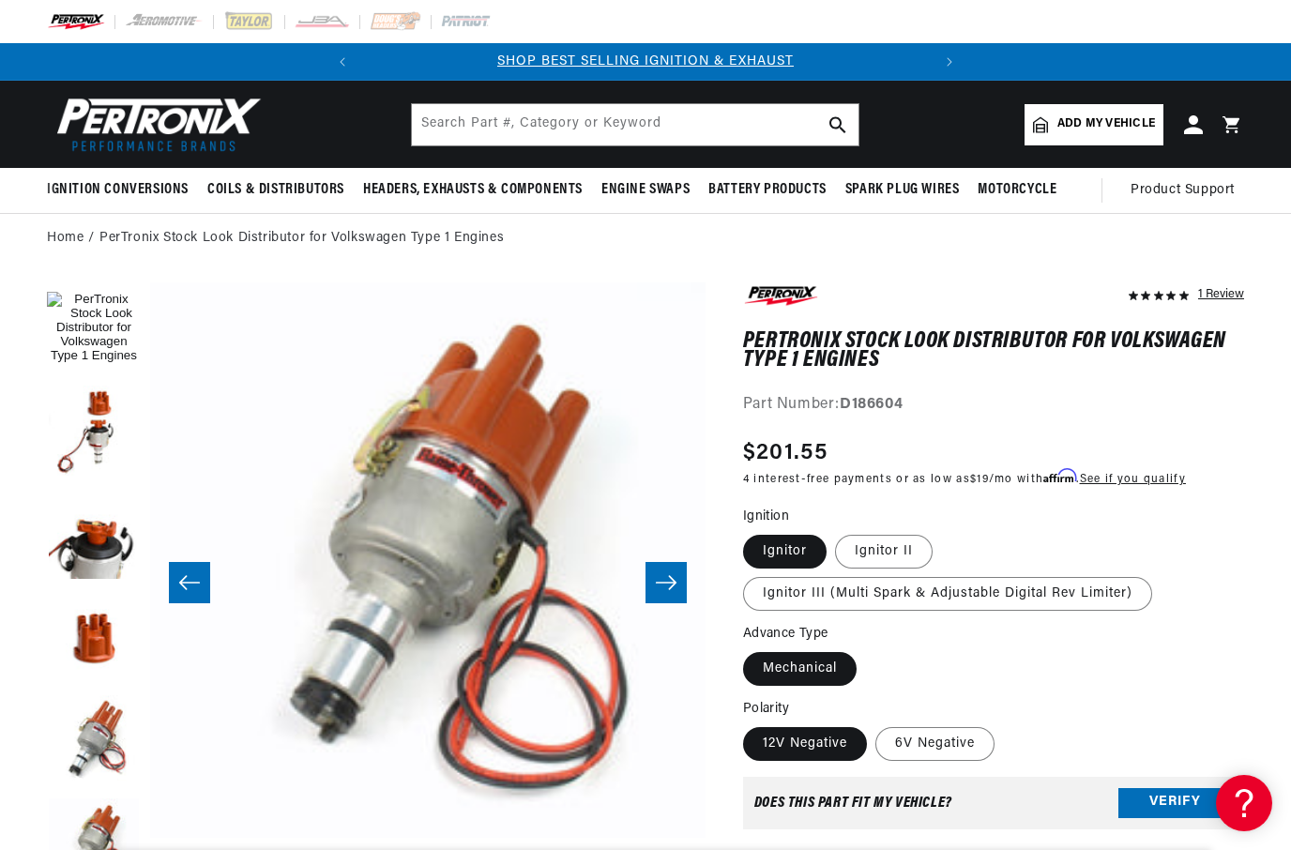
click at [671, 586] on icon "Slide right" at bounding box center [666, 582] width 21 height 14
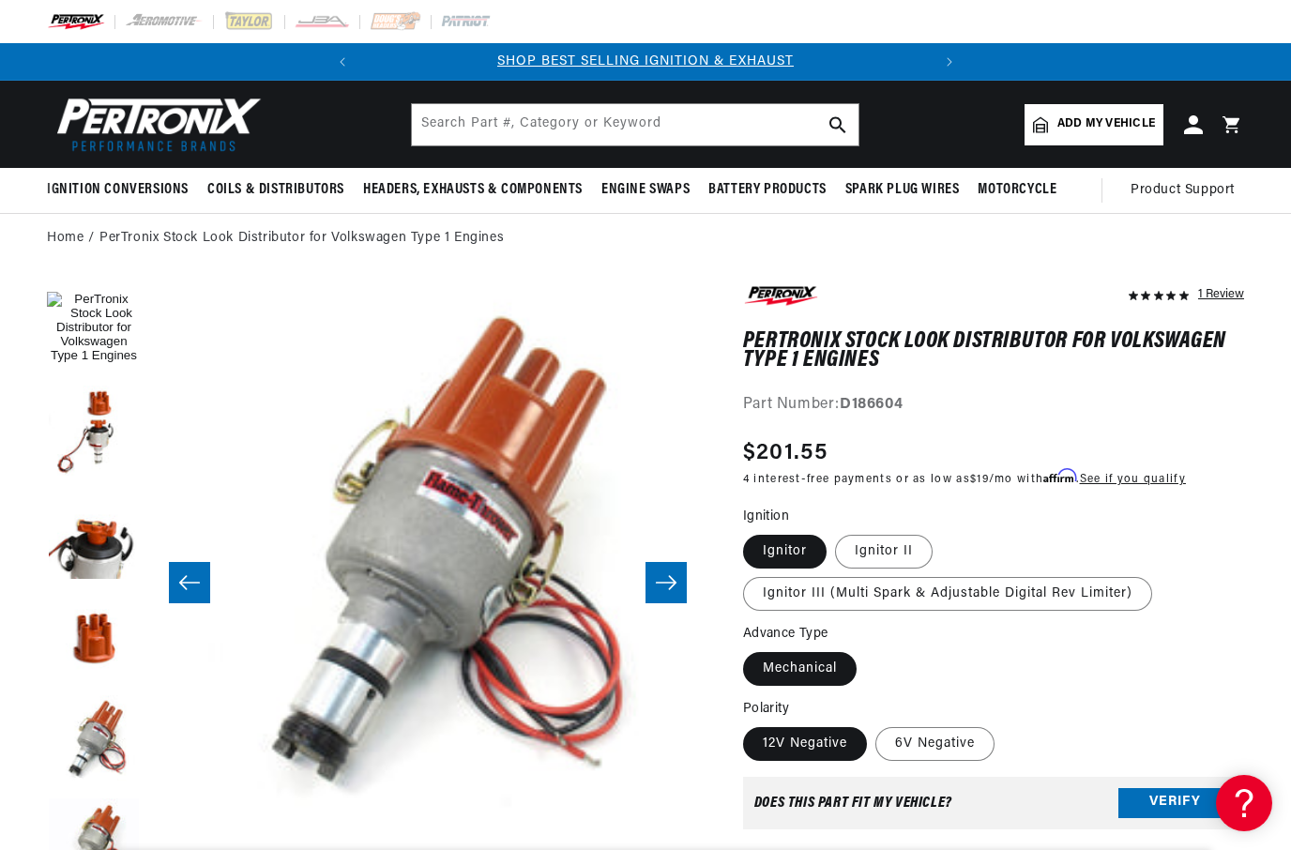
click at [673, 584] on icon "Slide right" at bounding box center [666, 582] width 21 height 14
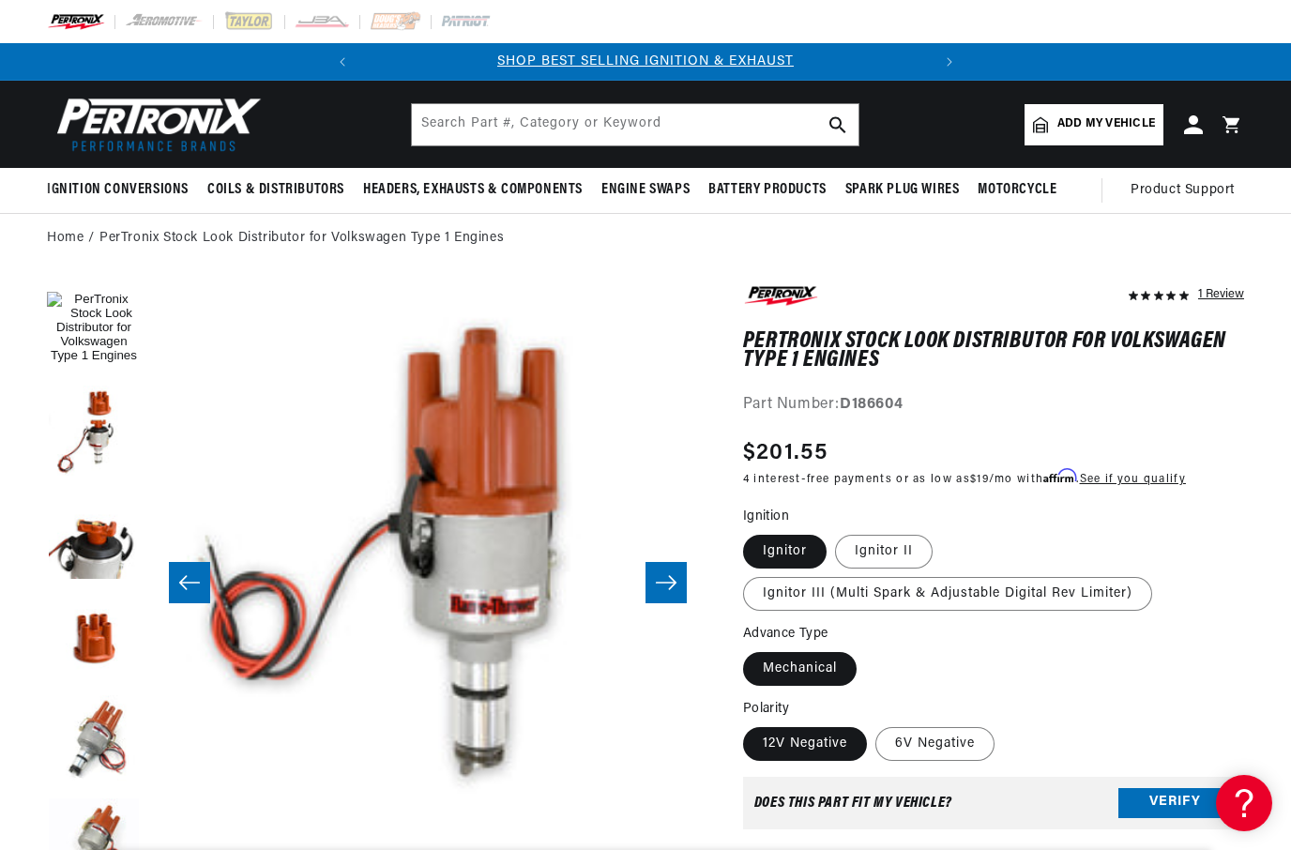
scroll to position [0, 3887]
click at [685, 587] on button "Slide right" at bounding box center [665, 582] width 41 height 41
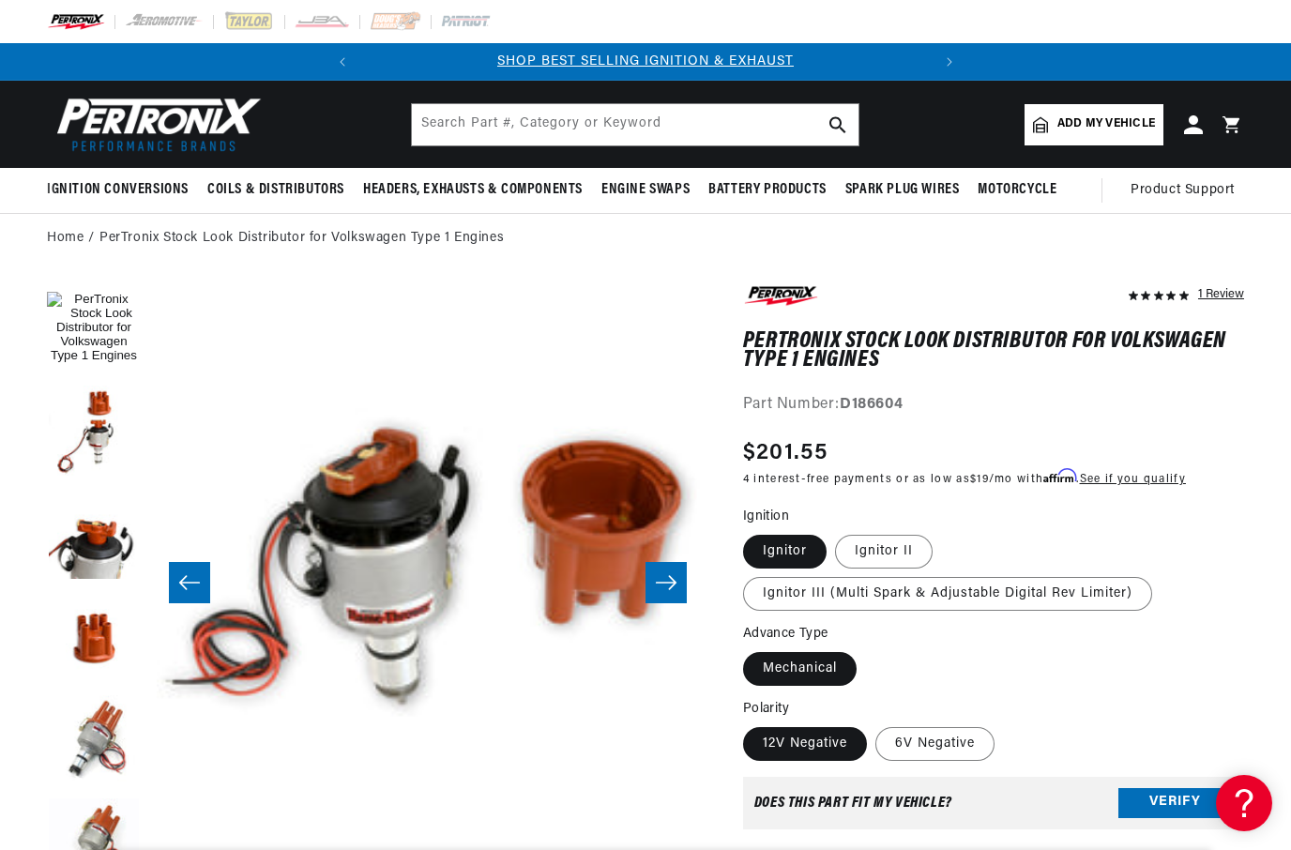
scroll to position [0, 4441]
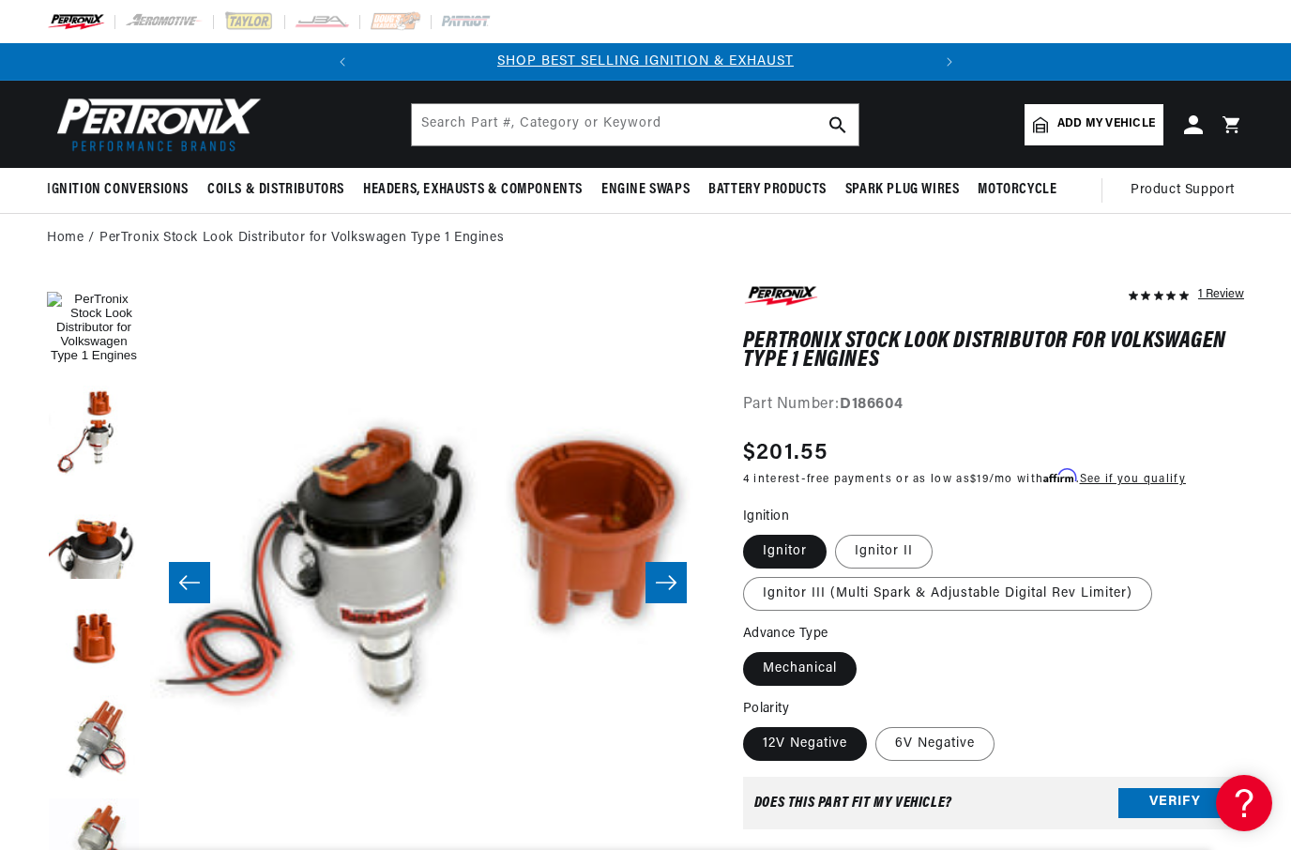
click at [678, 582] on button "Slide right" at bounding box center [665, 582] width 41 height 41
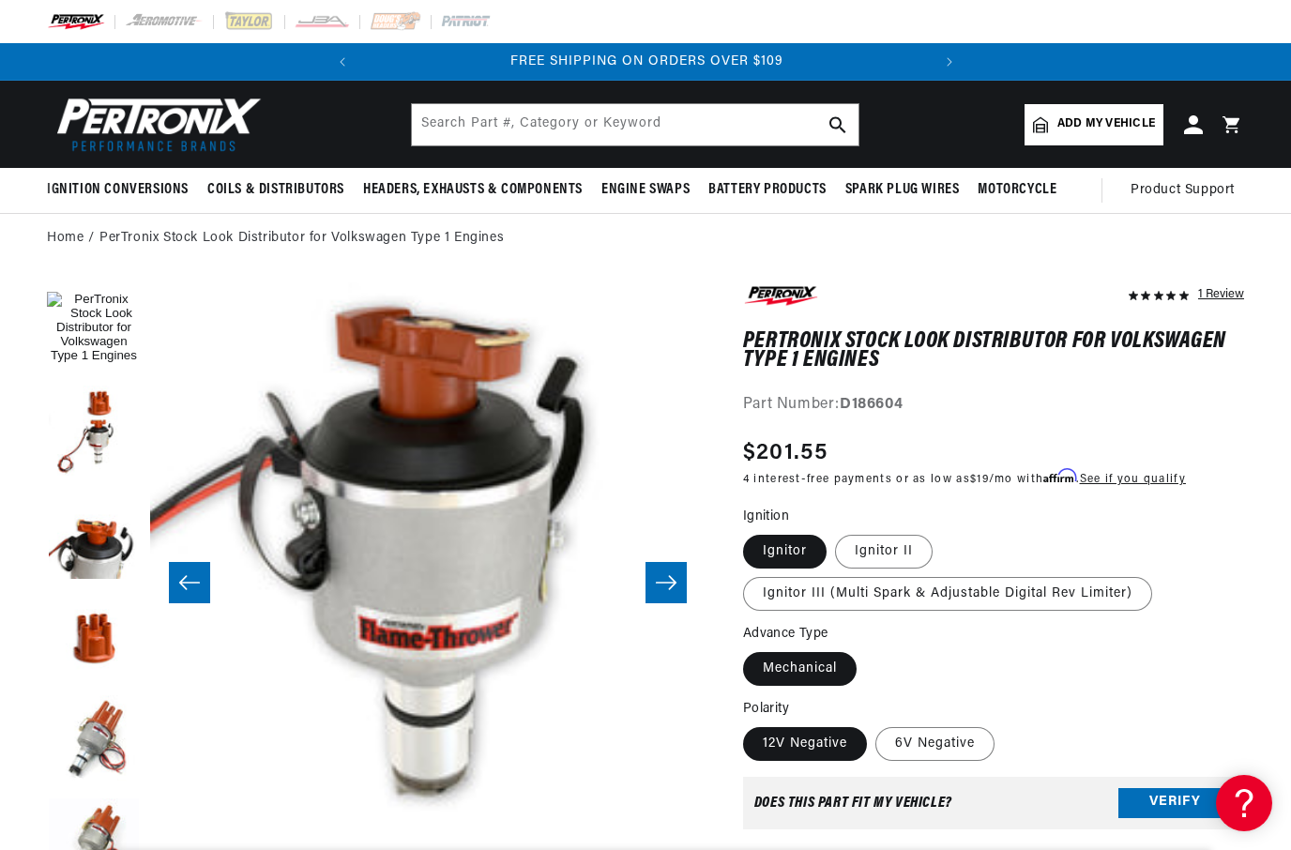
scroll to position [0, 569]
click at [677, 584] on button "Slide right" at bounding box center [665, 582] width 41 height 41
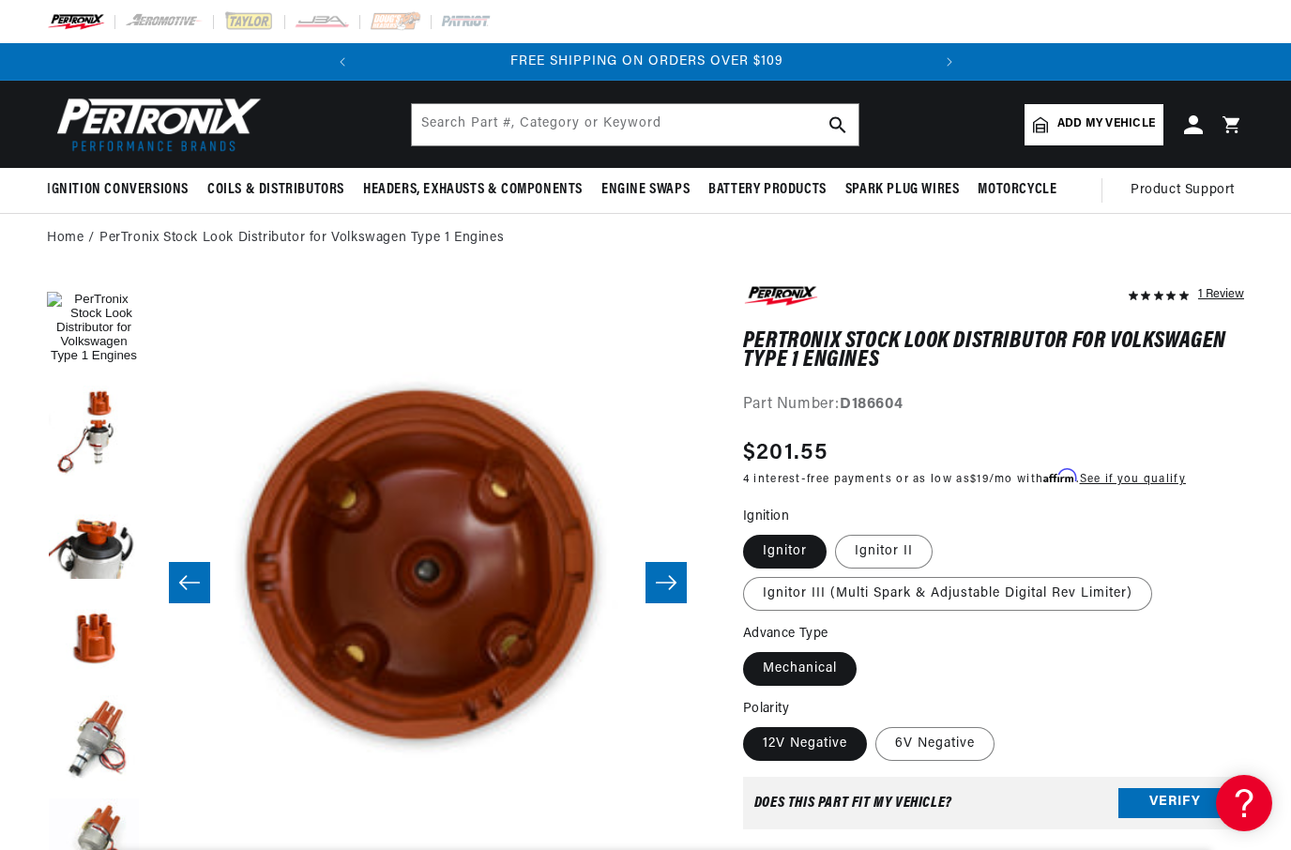
click at [676, 590] on icon "Slide right" at bounding box center [666, 582] width 23 height 19
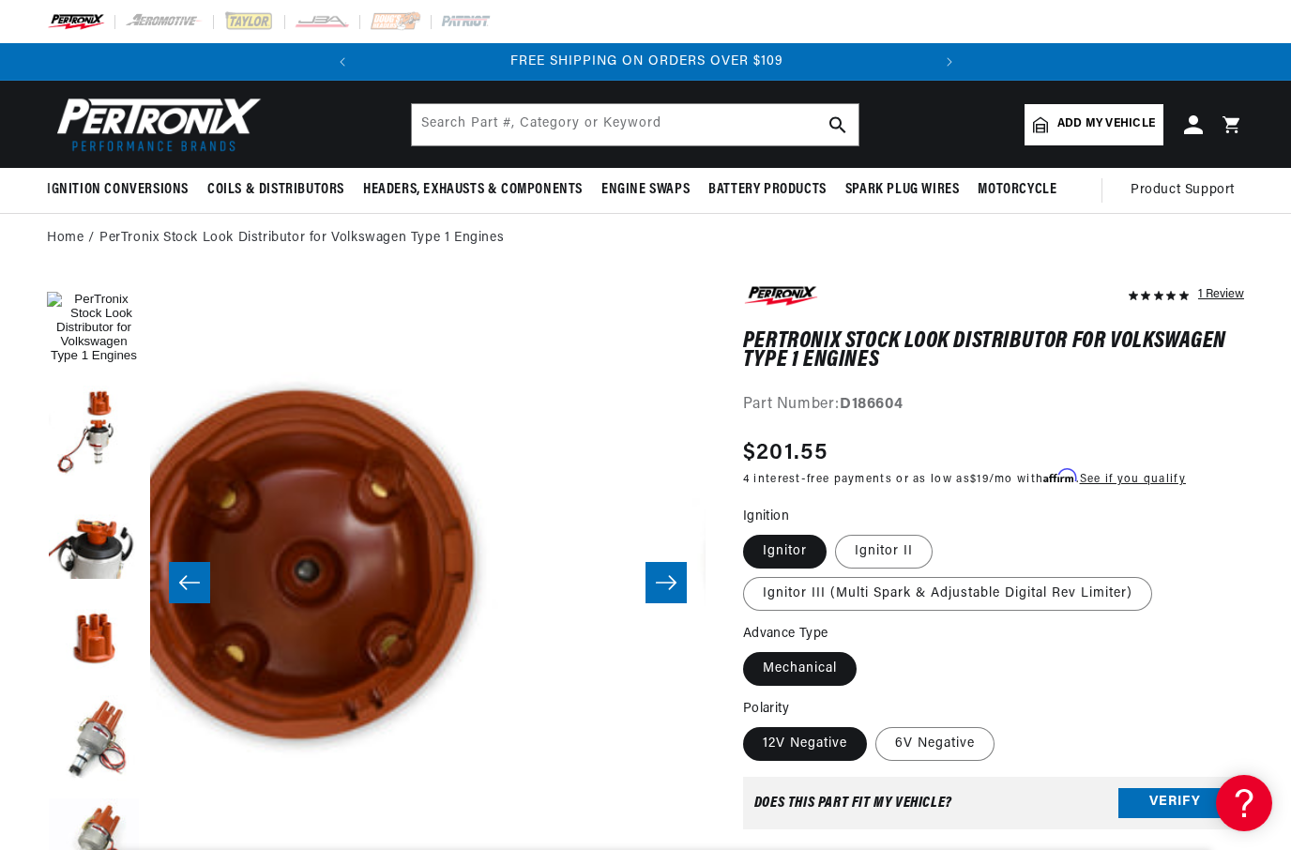
scroll to position [0, 6108]
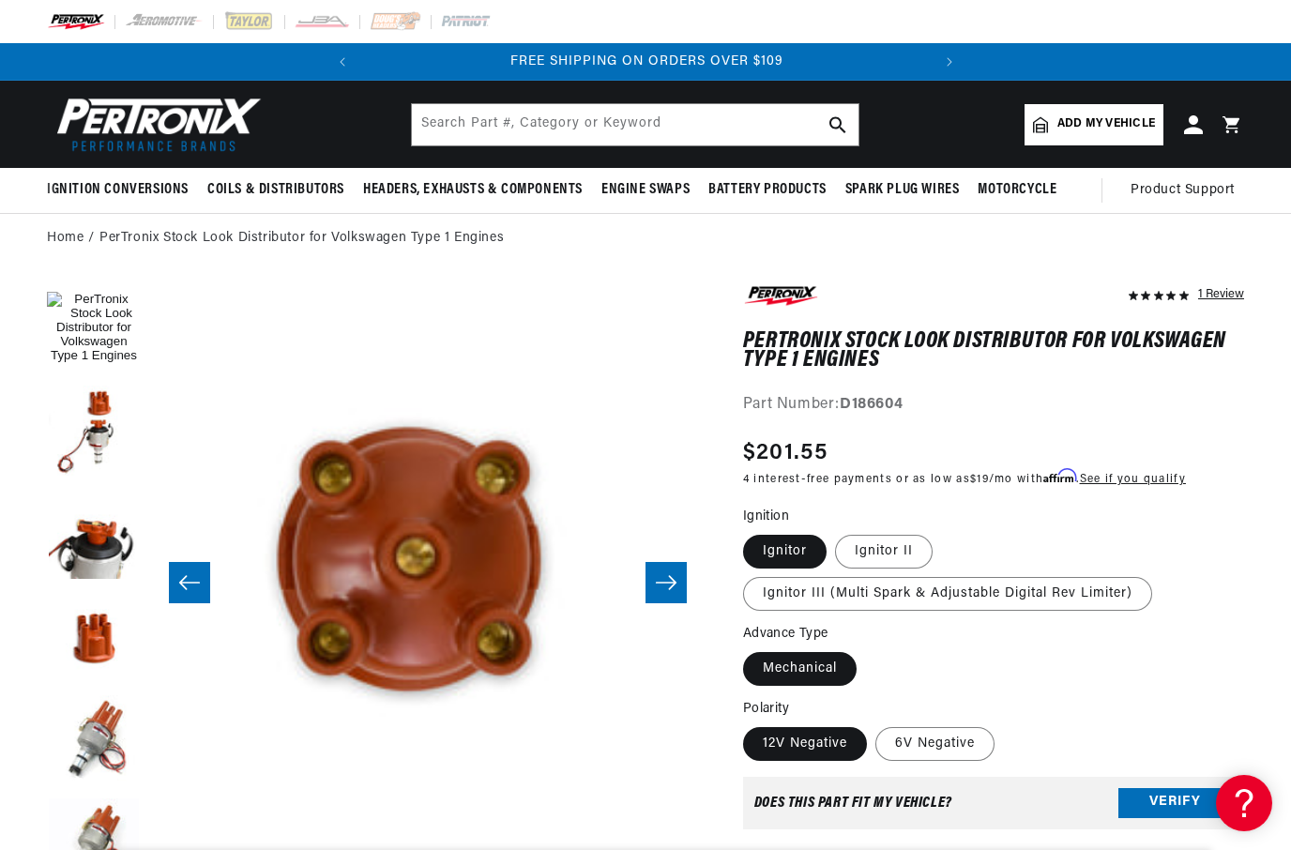
click at [664, 596] on button "Slide right" at bounding box center [665, 582] width 41 height 41
click at [683, 591] on button "Slide right" at bounding box center [665, 582] width 41 height 41
click at [681, 579] on button "Slide right" at bounding box center [665, 582] width 41 height 41
click at [685, 592] on button "Slide right" at bounding box center [665, 582] width 41 height 41
click at [672, 594] on button "Slide right" at bounding box center [665, 582] width 41 height 41
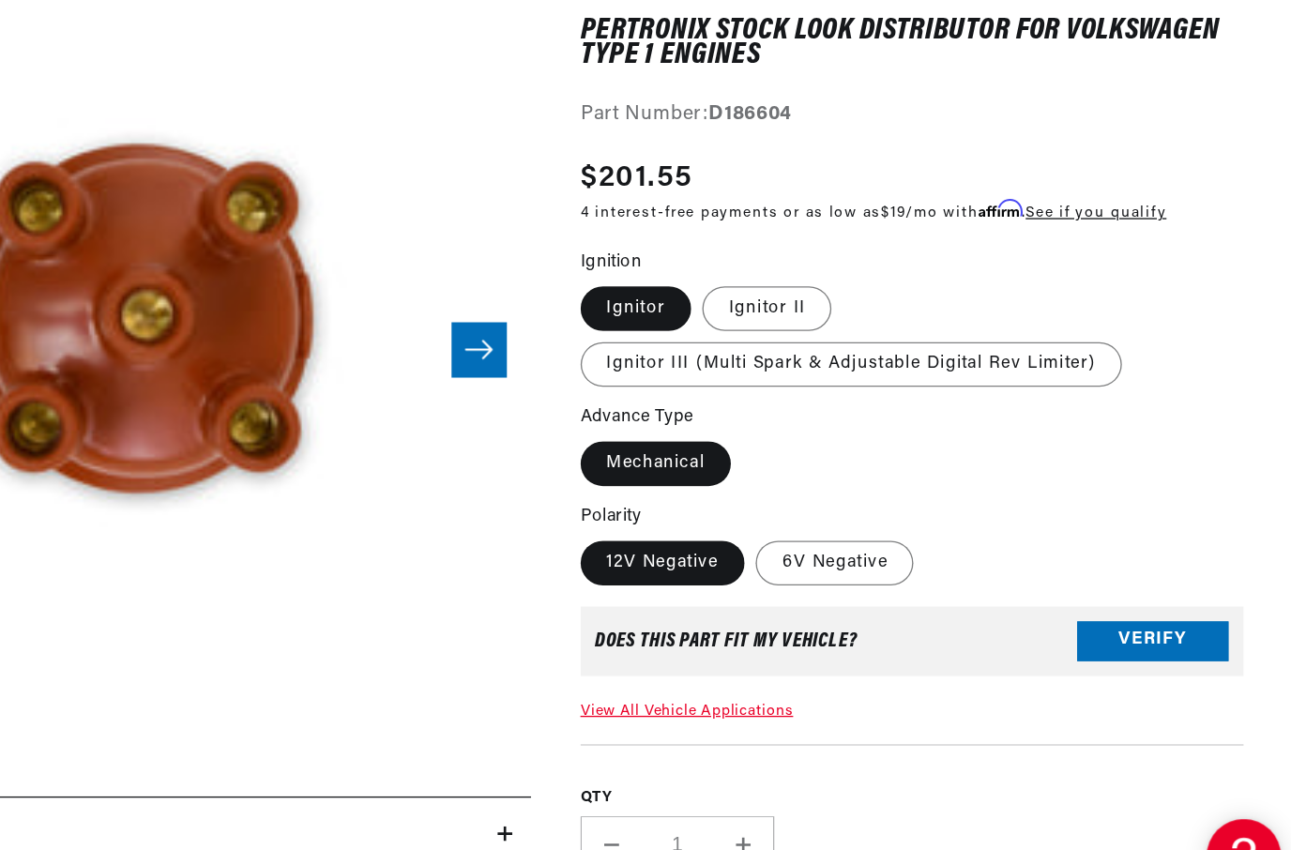
scroll to position [0, 569]
click at [835, 372] on label "Ignitor II" at bounding box center [884, 389] width 98 height 34
click at [836, 369] on input "Ignitor II" at bounding box center [836, 369] width 1 height 1
radio input "true"
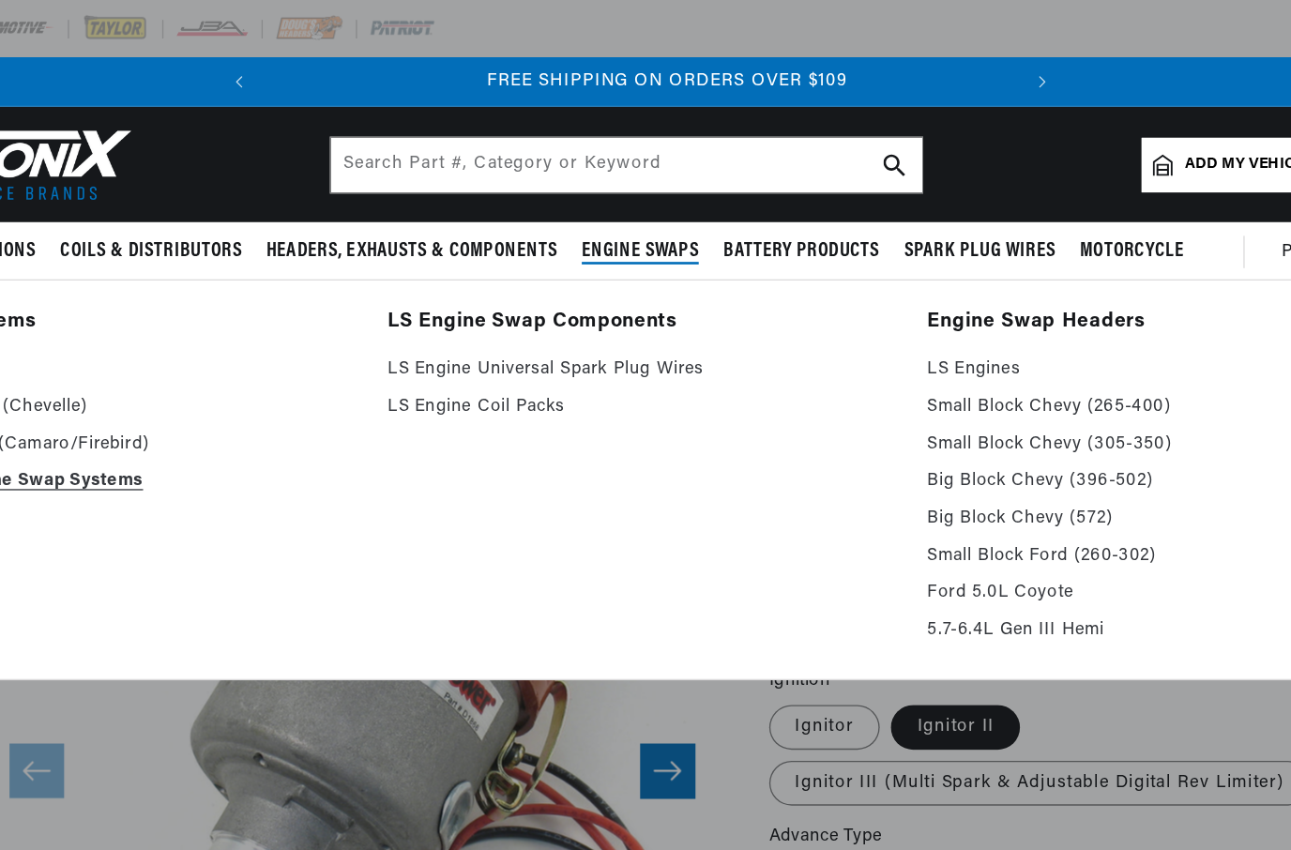
scroll to position [0, 569]
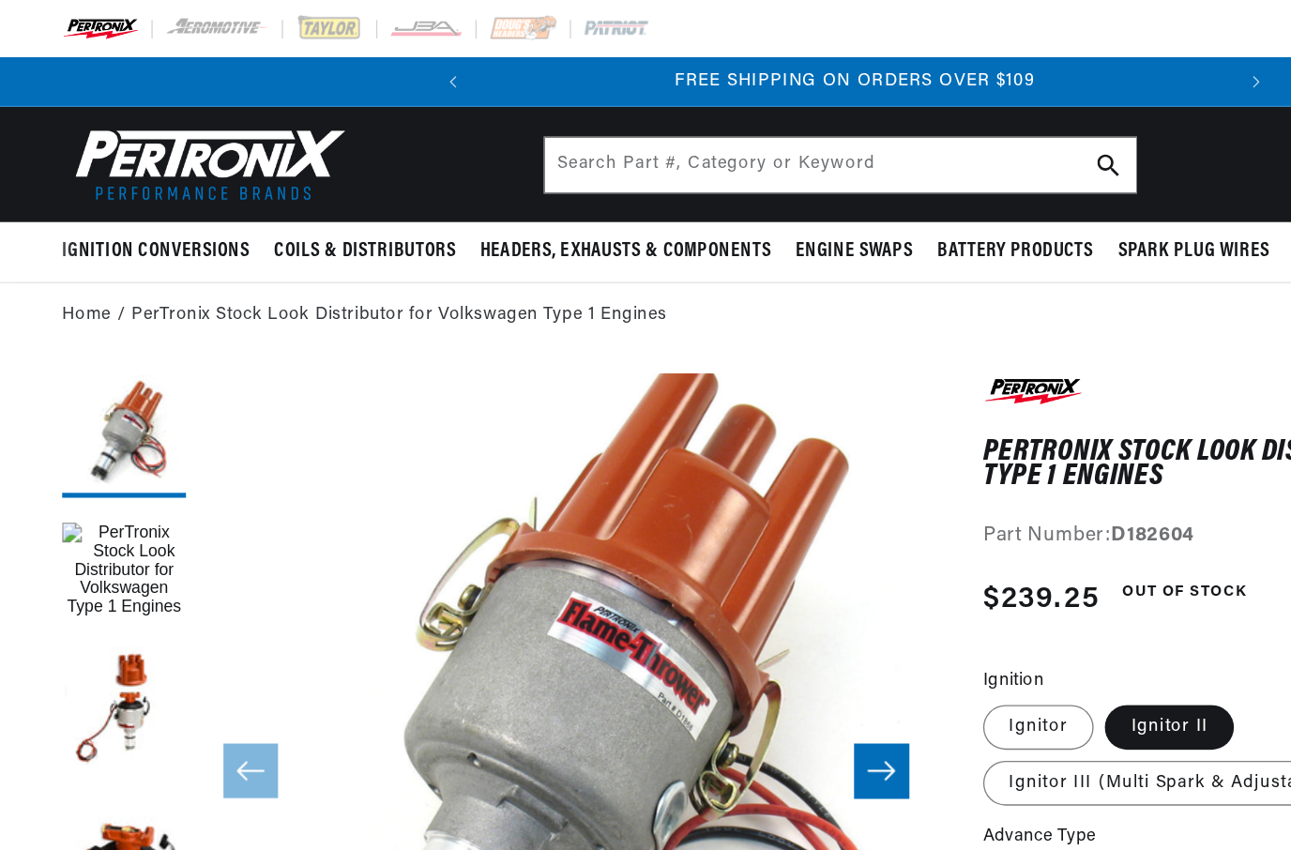
click at [365, 122] on header "BETTER SEARCH RESULTS Add your vehicle's year, make, and model to find parts be…" at bounding box center [645, 124] width 1291 height 87
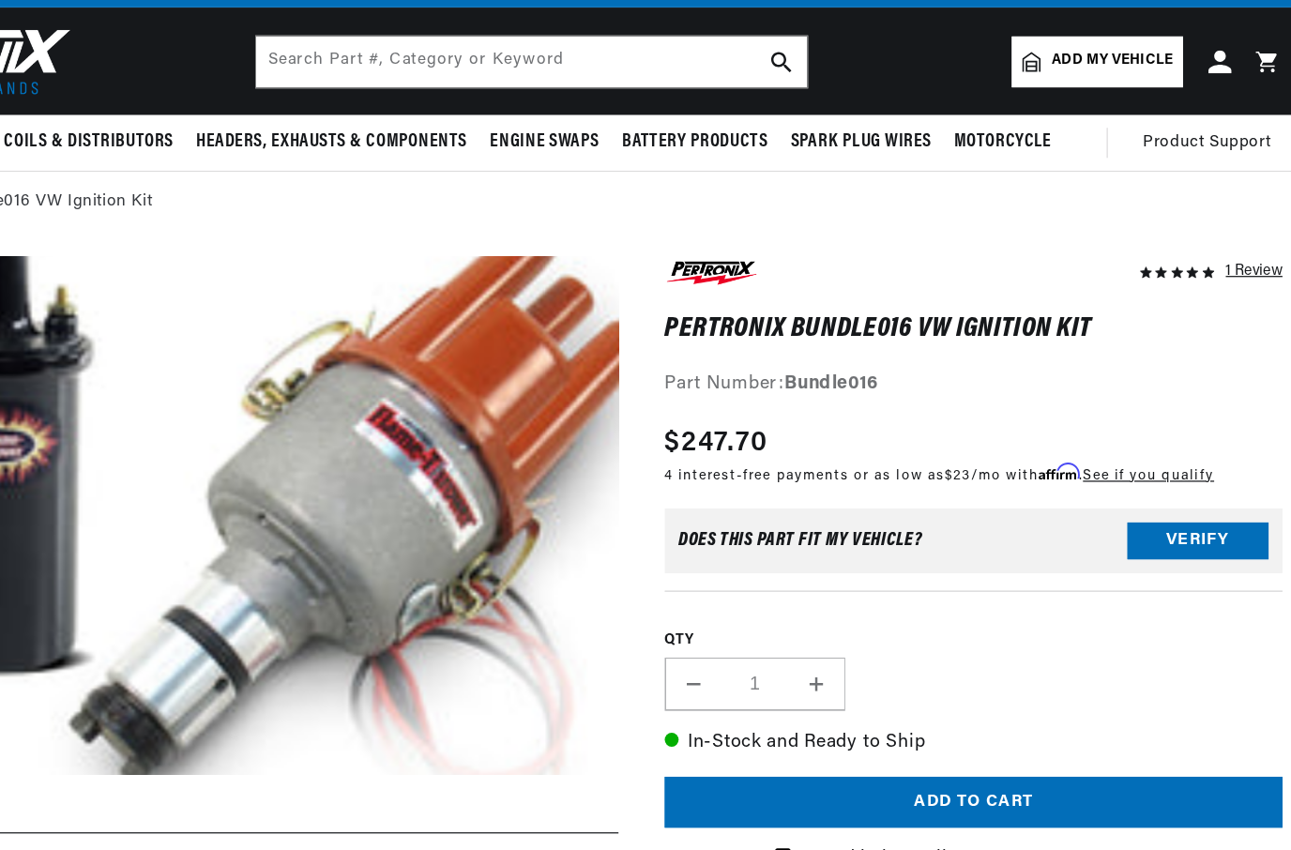
scroll to position [0, 569]
click at [1118, 474] on button "Verify" at bounding box center [1175, 489] width 114 height 30
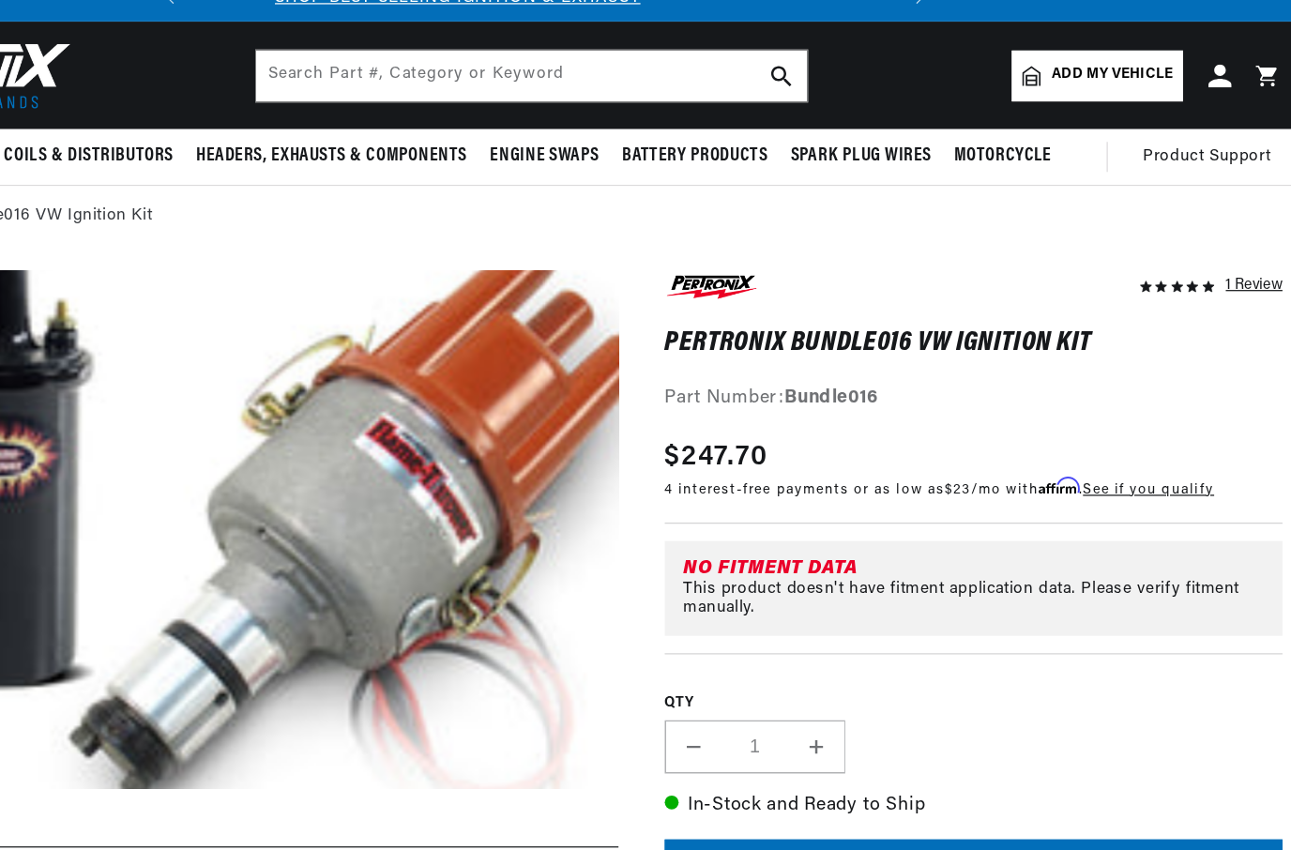
scroll to position [0, 0]
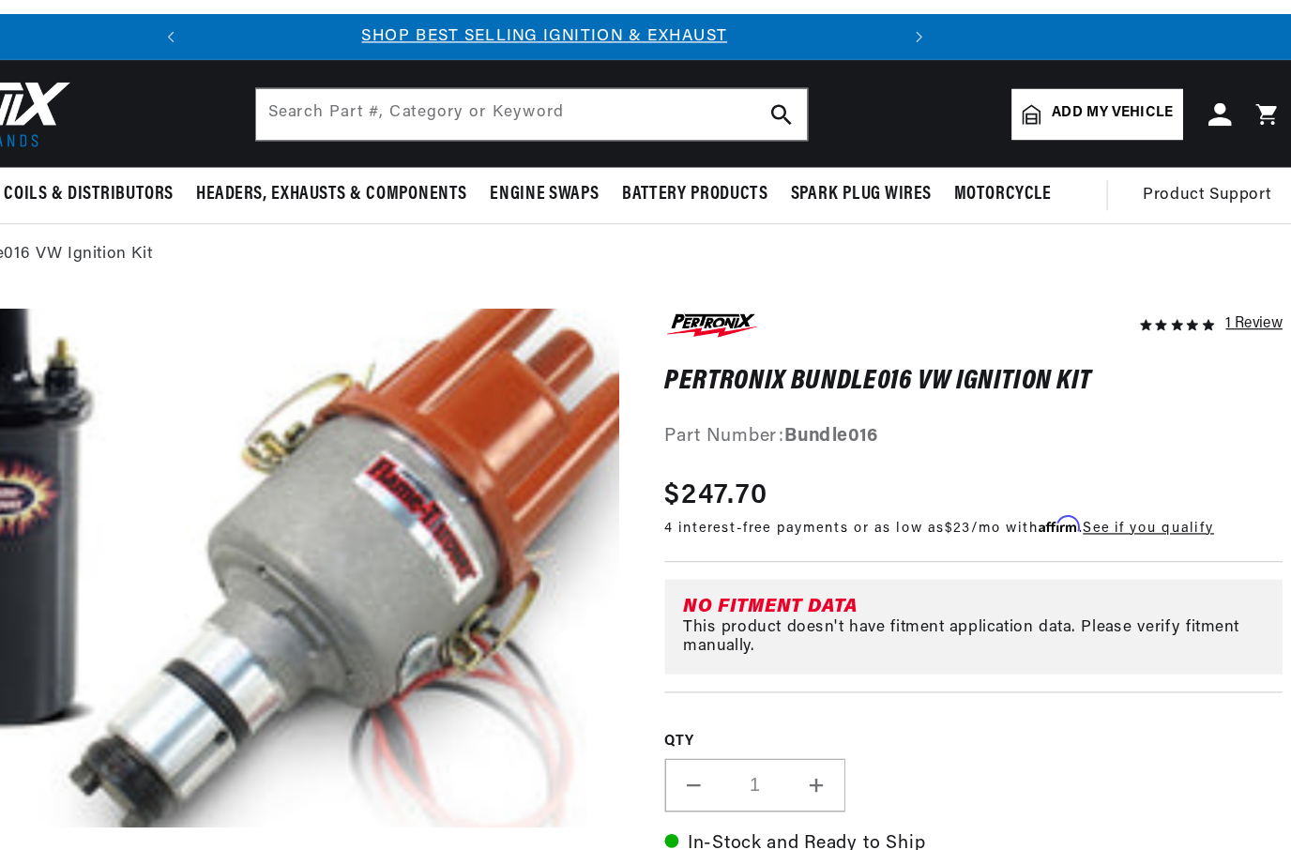
click at [1198, 268] on div "1 Review" at bounding box center [1221, 261] width 46 height 23
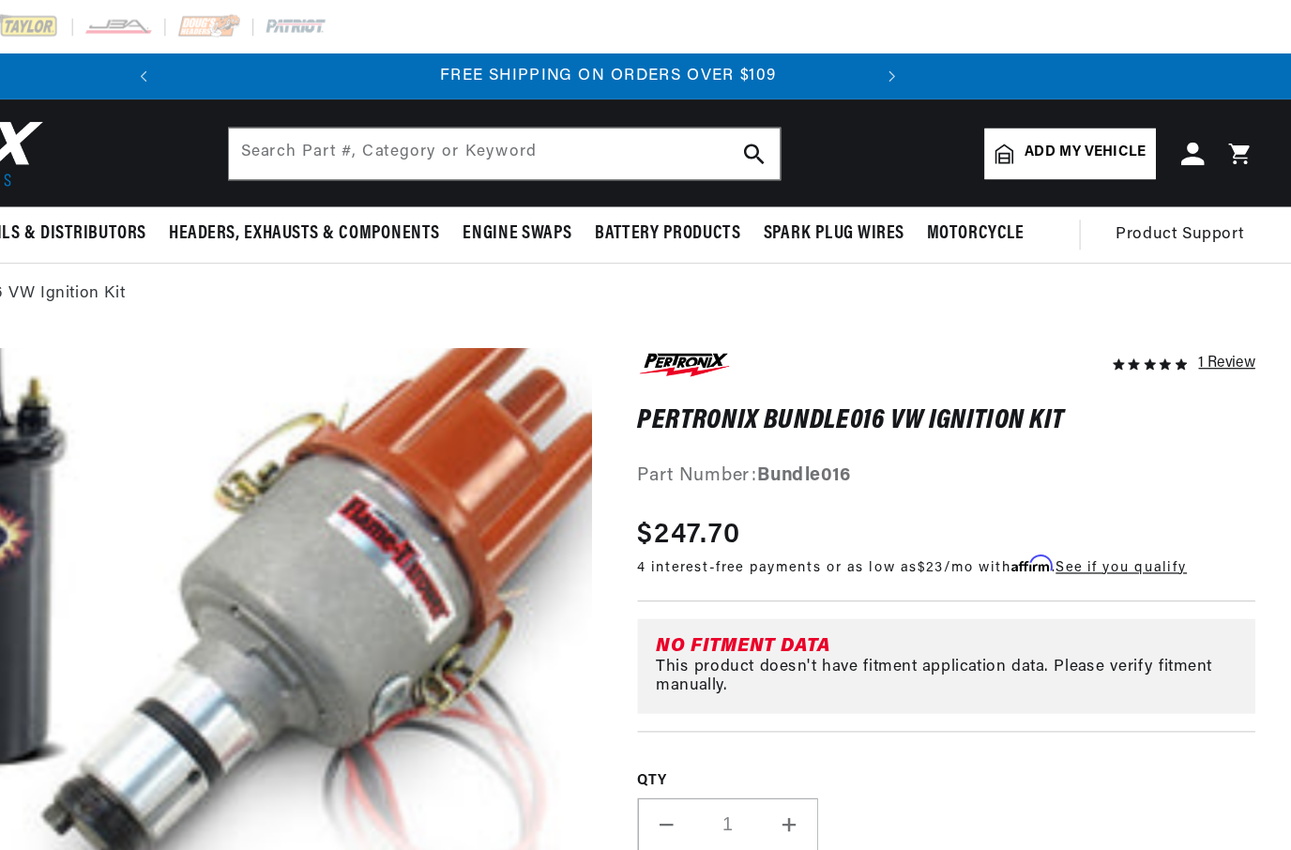
scroll to position [0, 569]
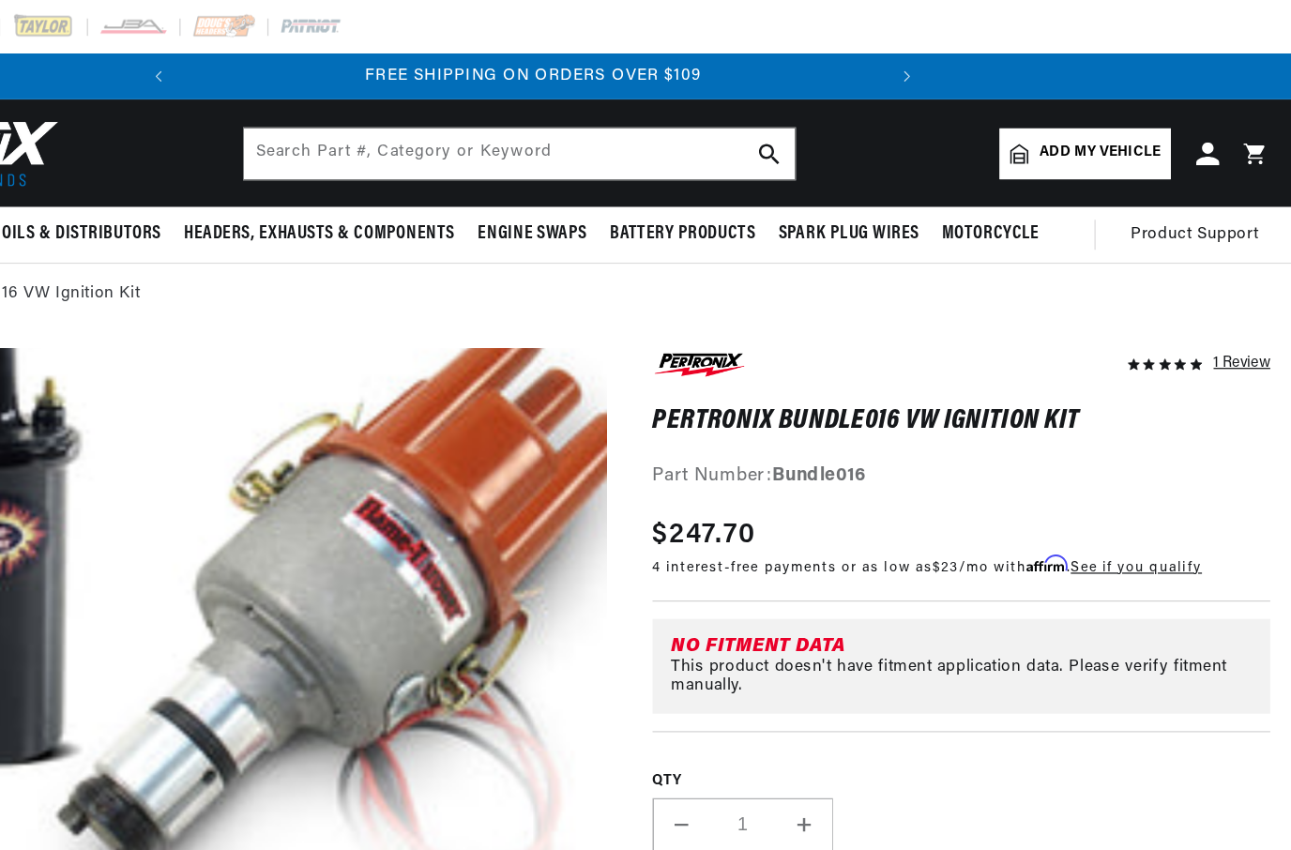
click at [1083, 462] on link "See if you qualify" at bounding box center [1136, 460] width 106 height 11
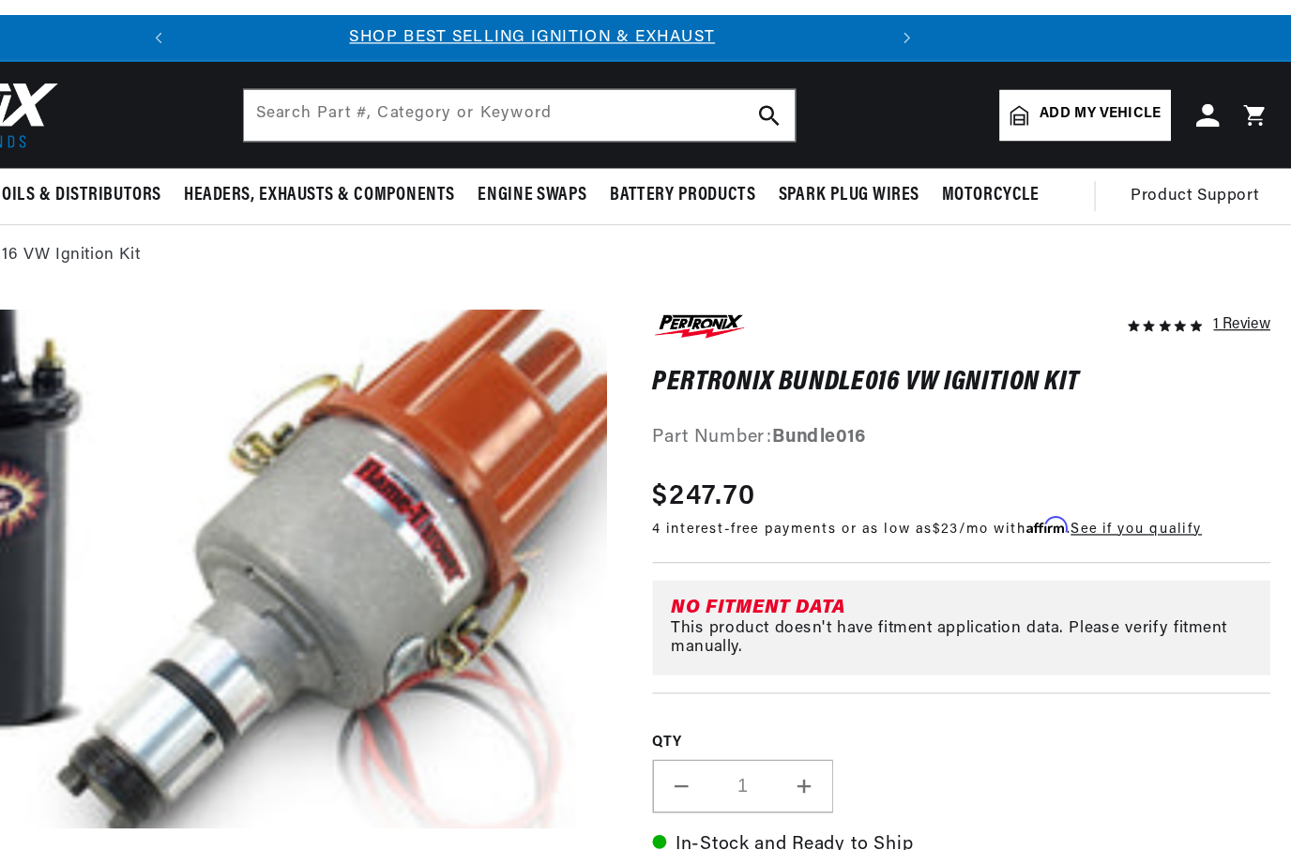
scroll to position [0, 0]
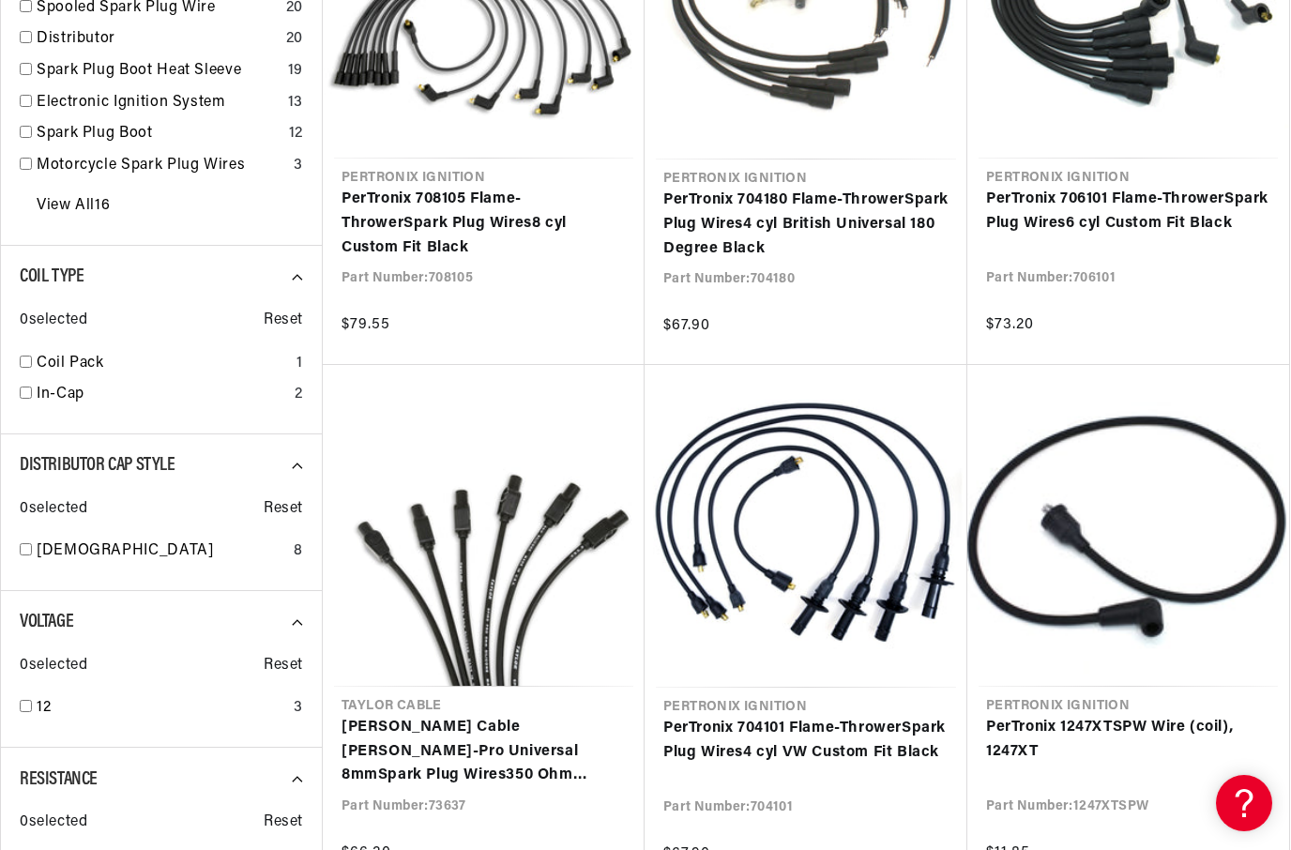
scroll to position [0, 569]
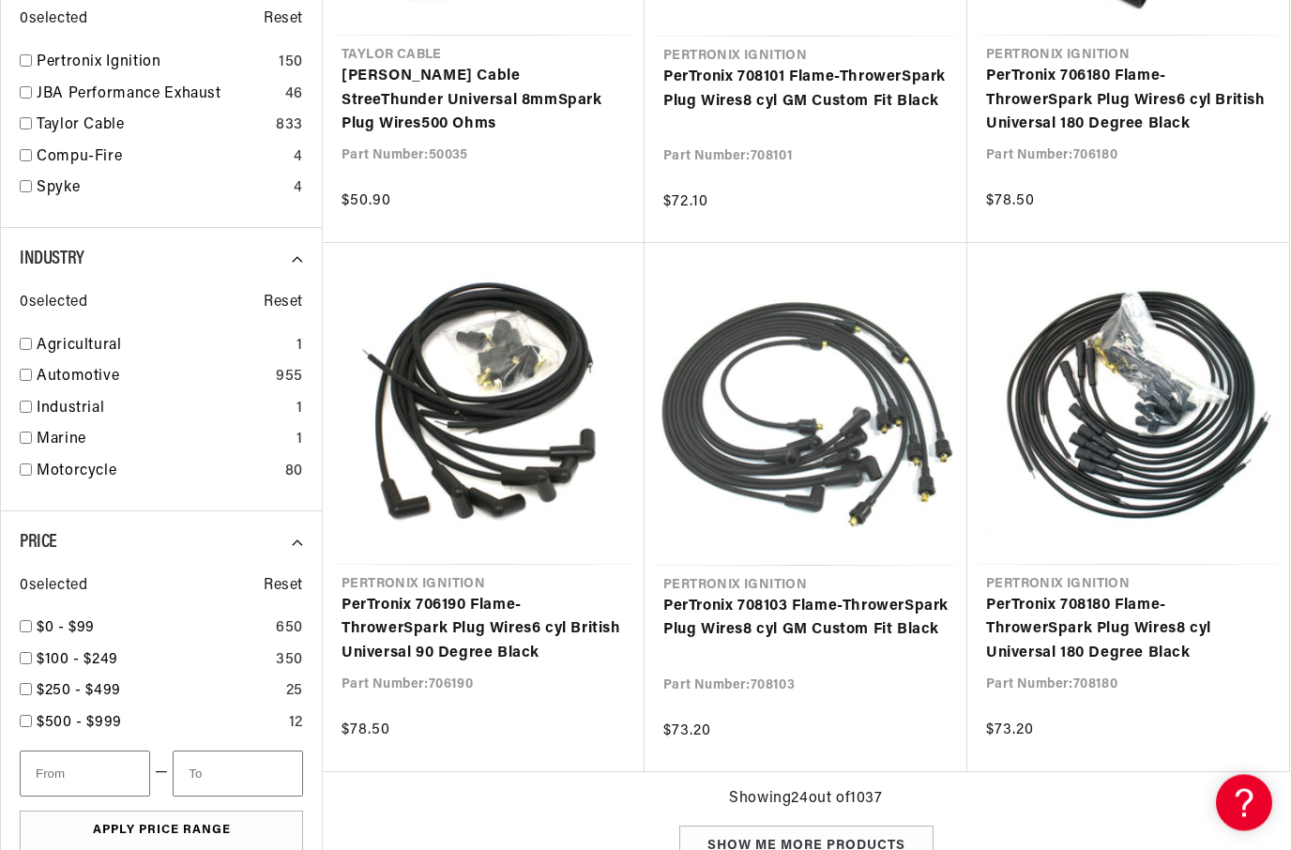
type input "spark plug wires"
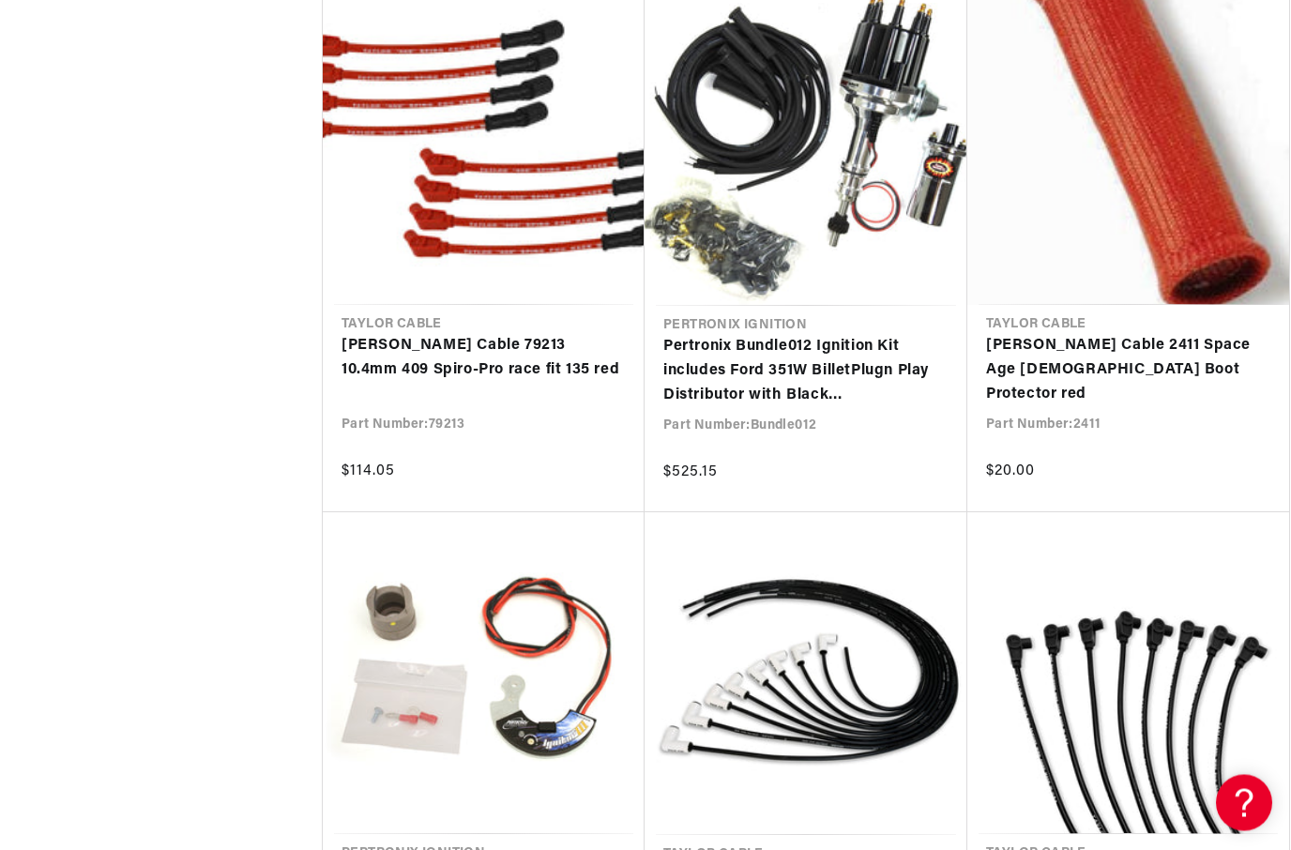
scroll to position [0, 569]
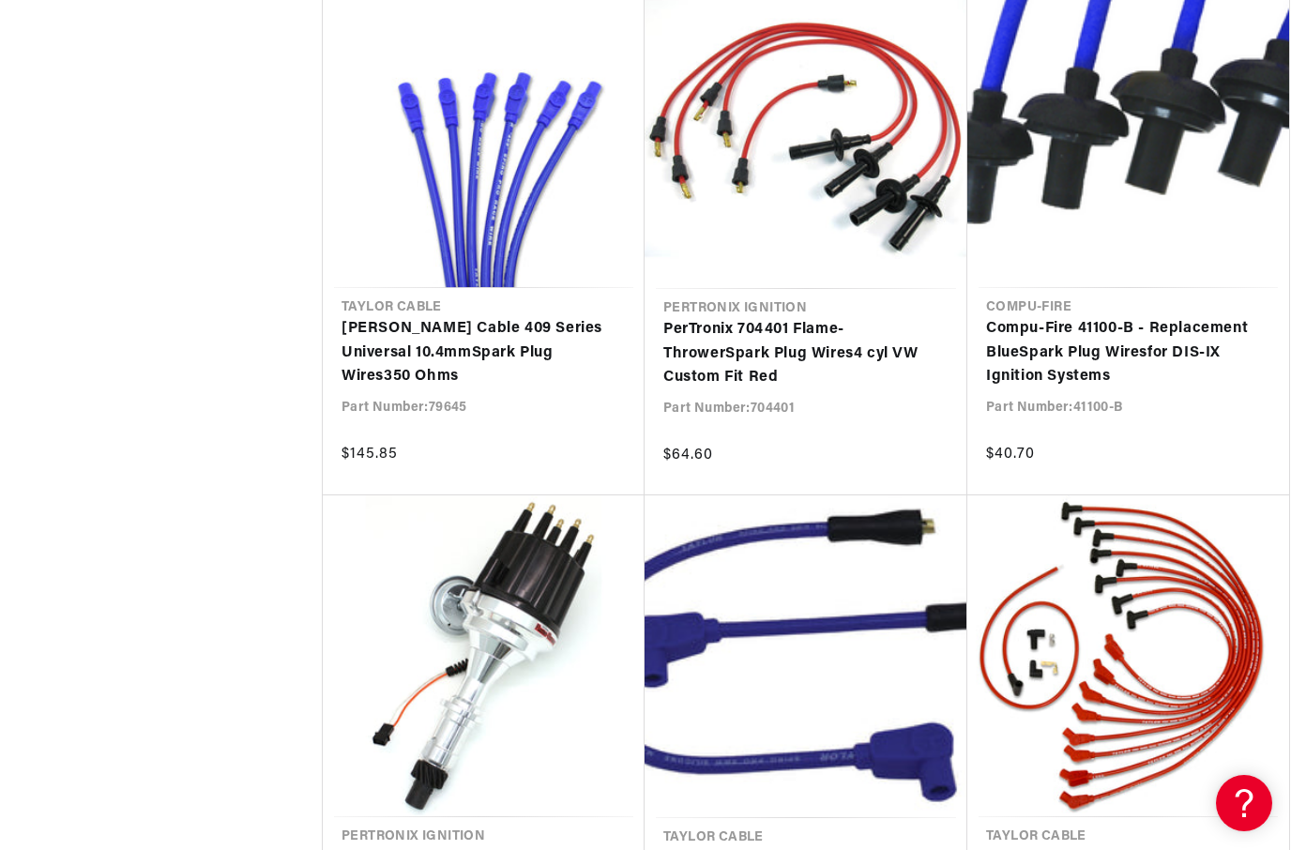
scroll to position [16295, 0]
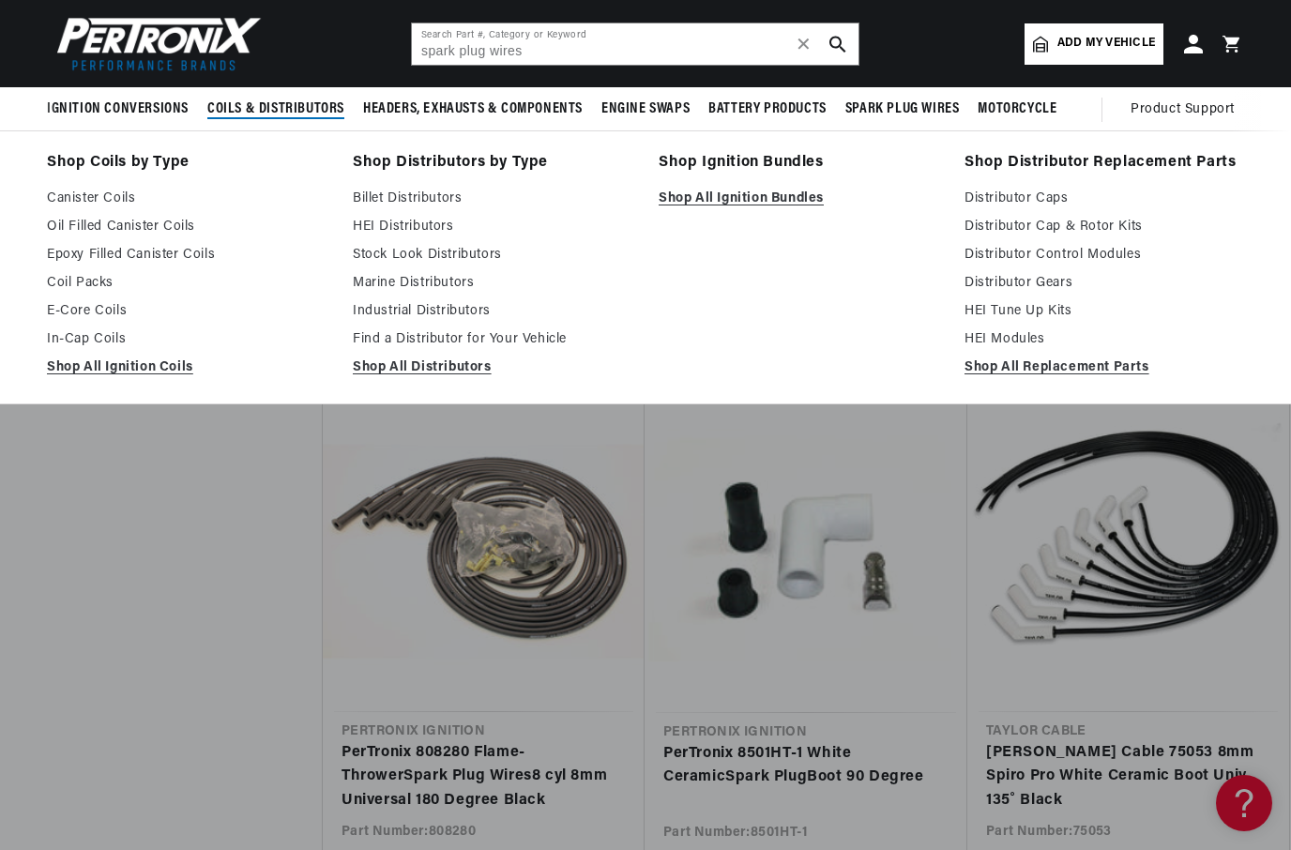
scroll to position [7367, 0]
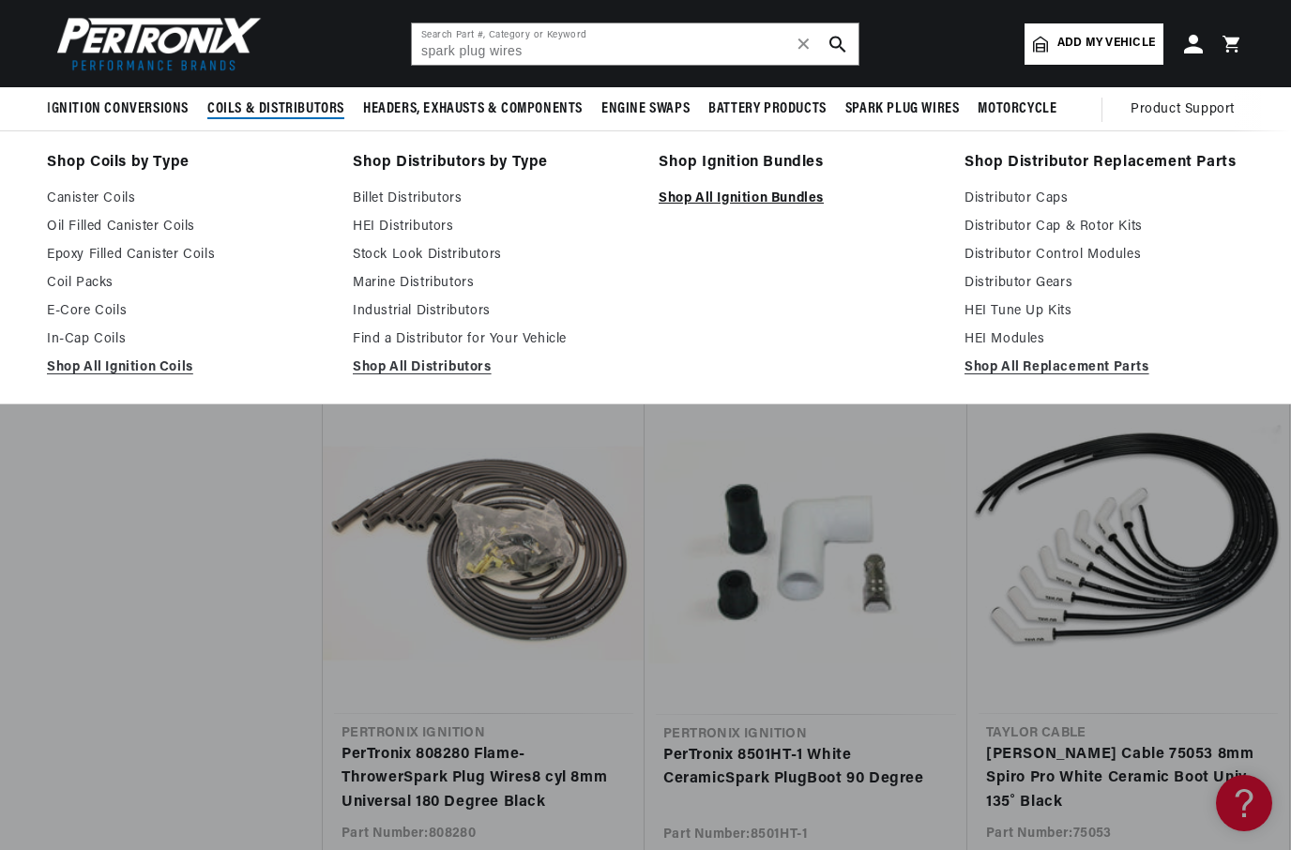
click at [732, 203] on link "Shop All Ignition Bundles" at bounding box center [799, 199] width 280 height 23
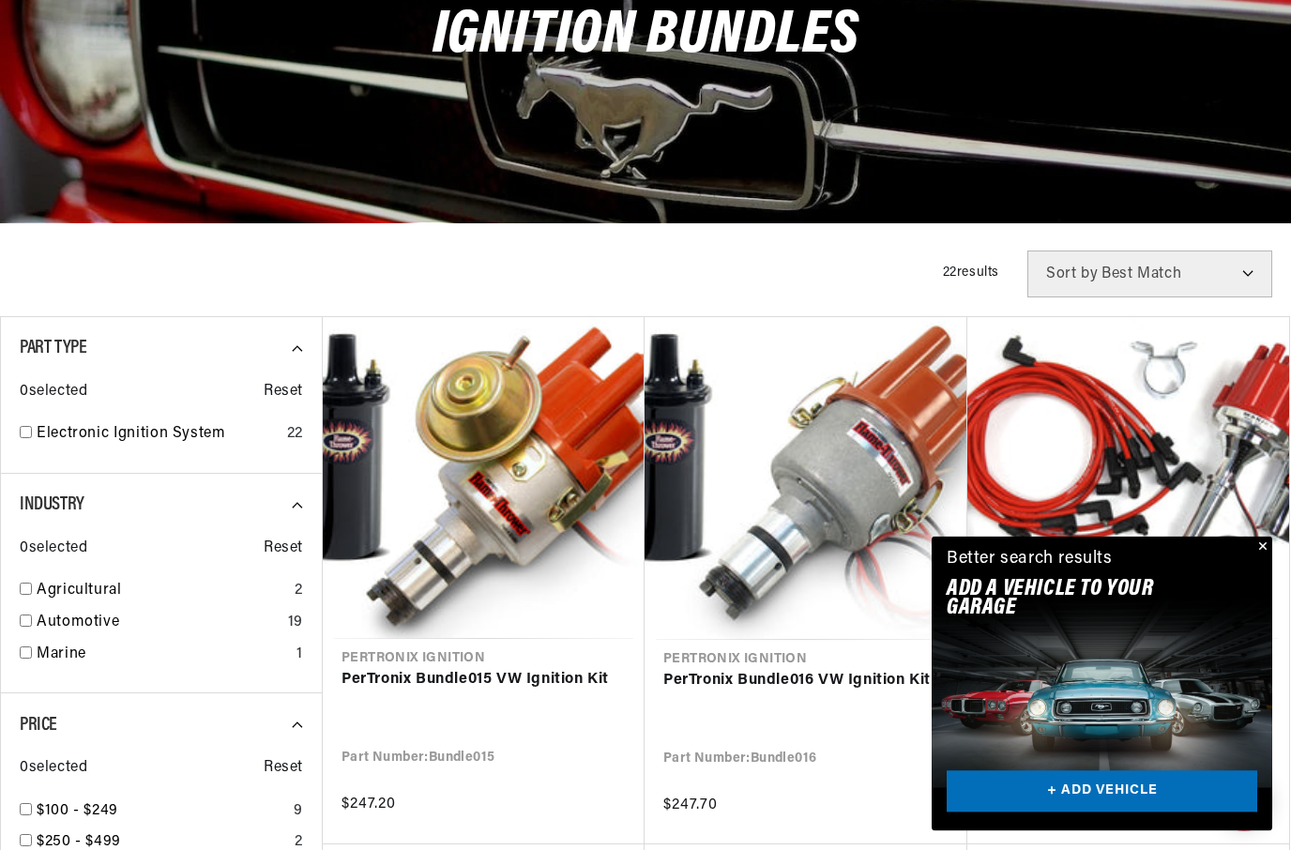
scroll to position [315, 0]
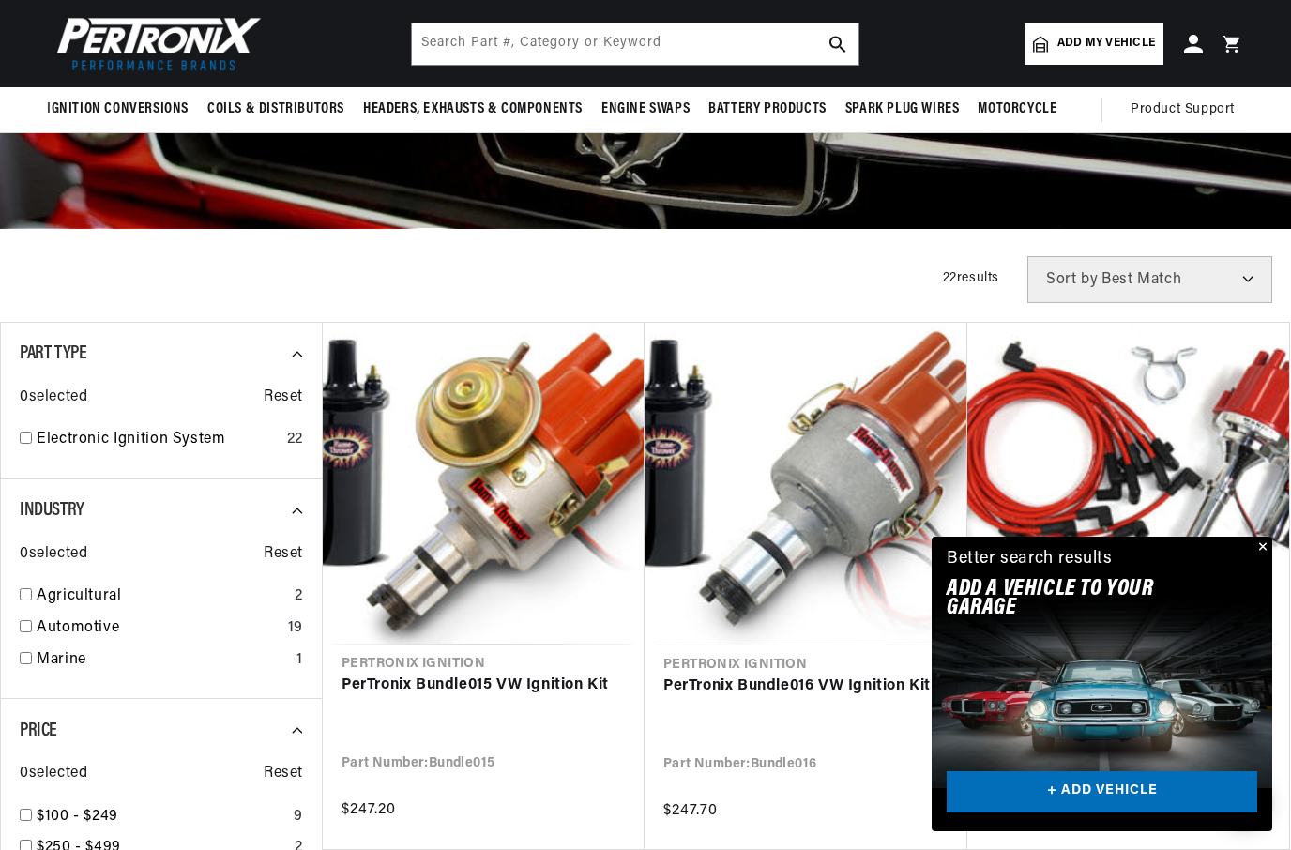
click at [1264, 559] on button "Close" at bounding box center [1261, 548] width 23 height 23
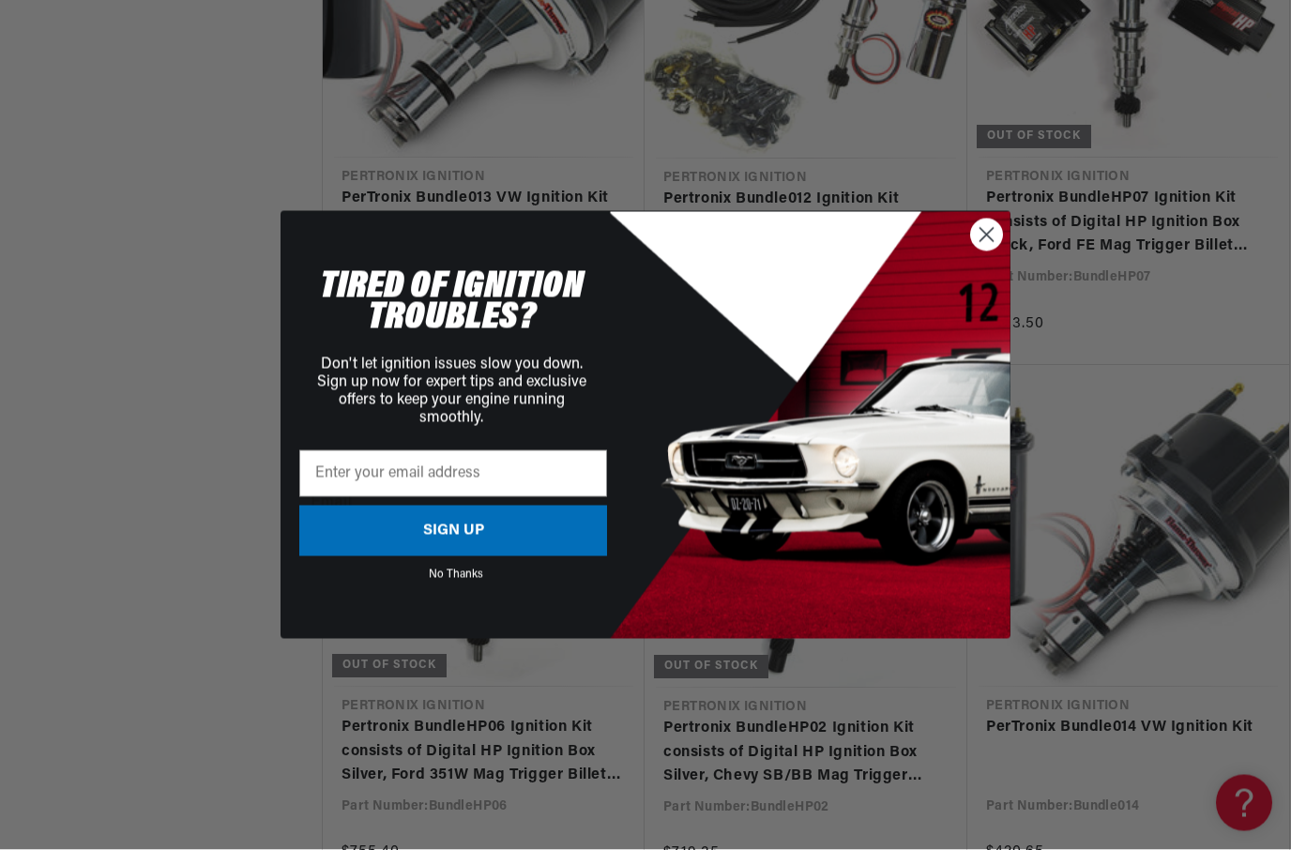
scroll to position [0, 569]
click at [1002, 251] on icon "Close dialog" at bounding box center [986, 235] width 33 height 33
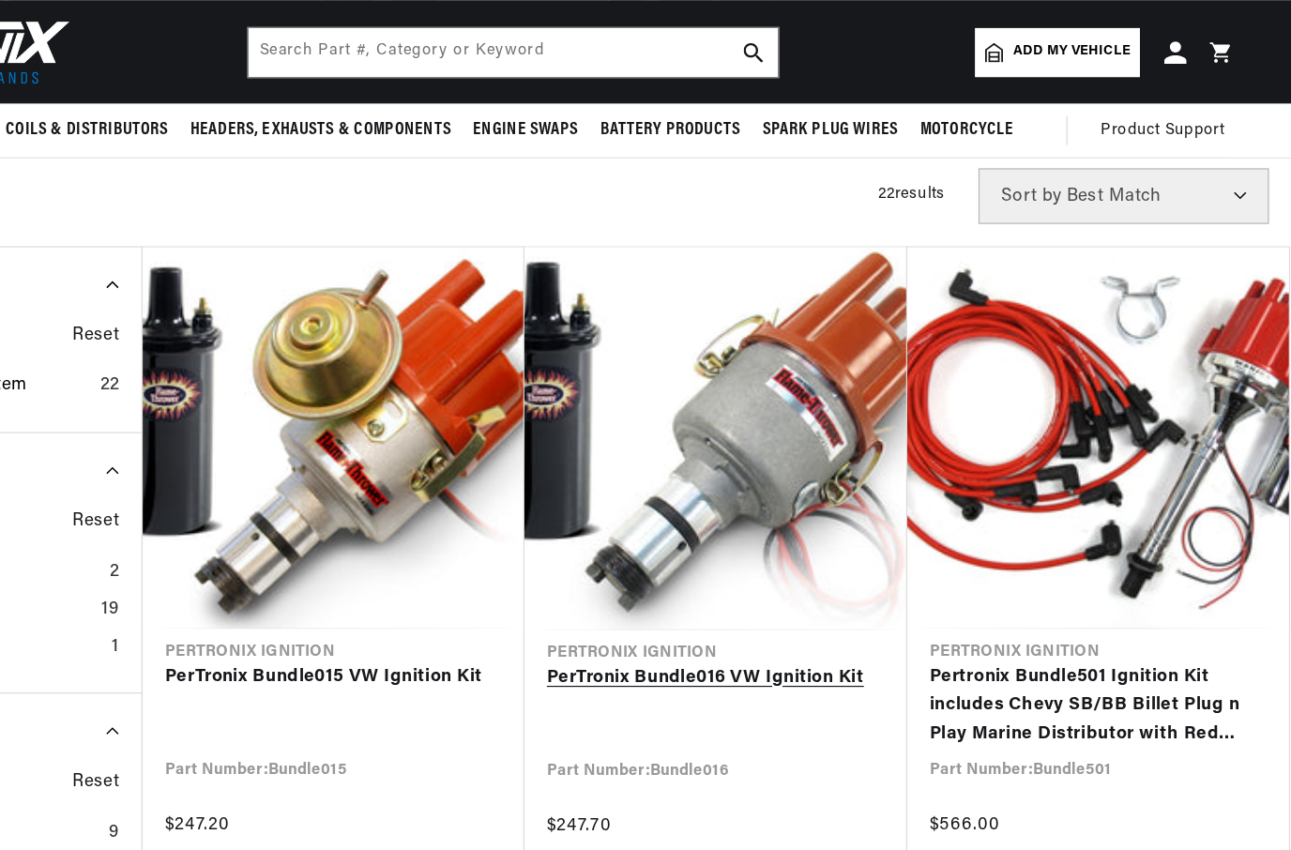
click at [663, 584] on link "PerTronix Bundle016 VW Ignition Kit" at bounding box center [805, 572] width 285 height 24
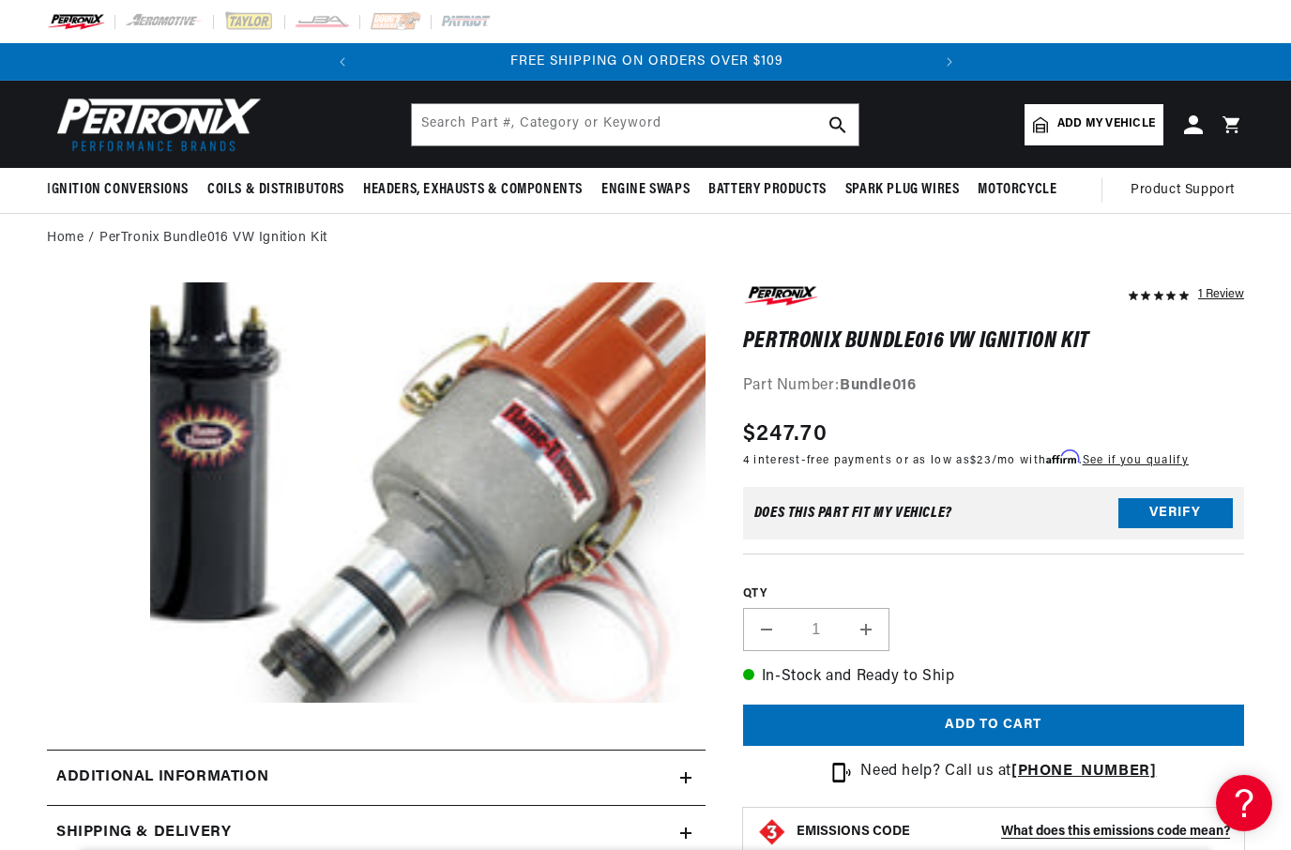
scroll to position [0, 569]
